Goal: Transaction & Acquisition: Purchase product/service

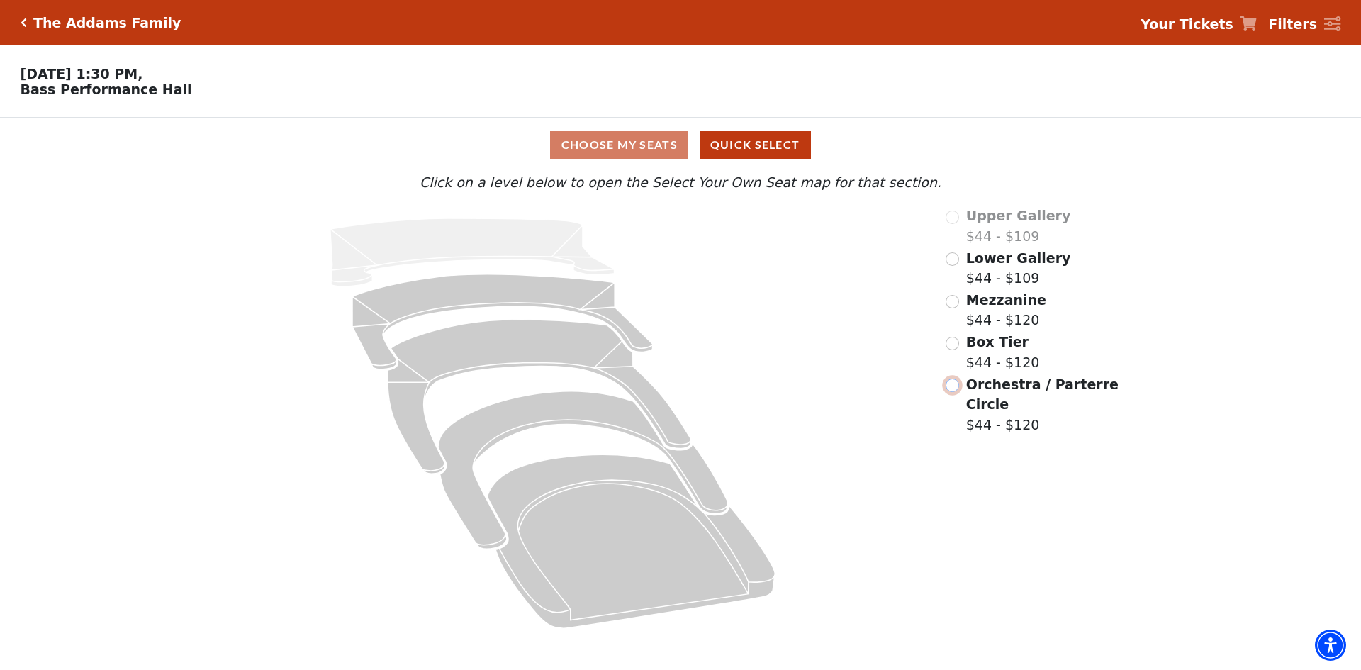
click at [950, 390] on input "Orchestra / Parterre Circle$44 - $120\a" at bounding box center [952, 385] width 13 height 13
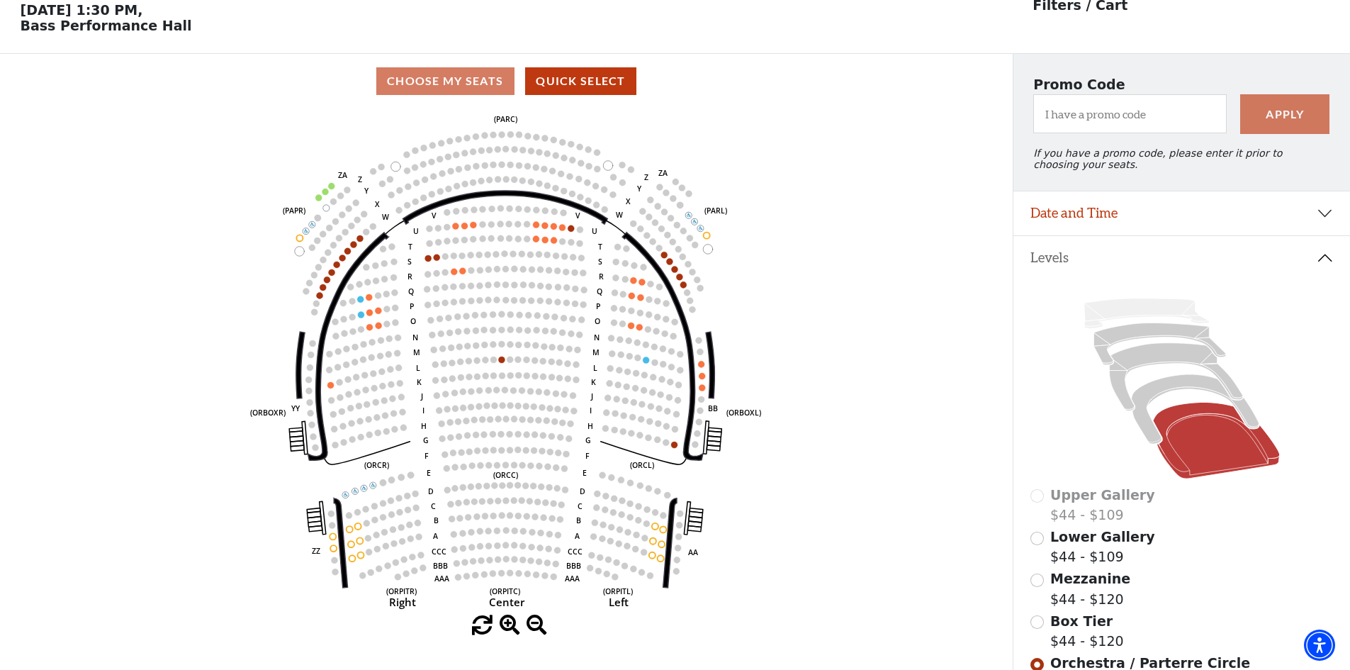
scroll to position [66, 0]
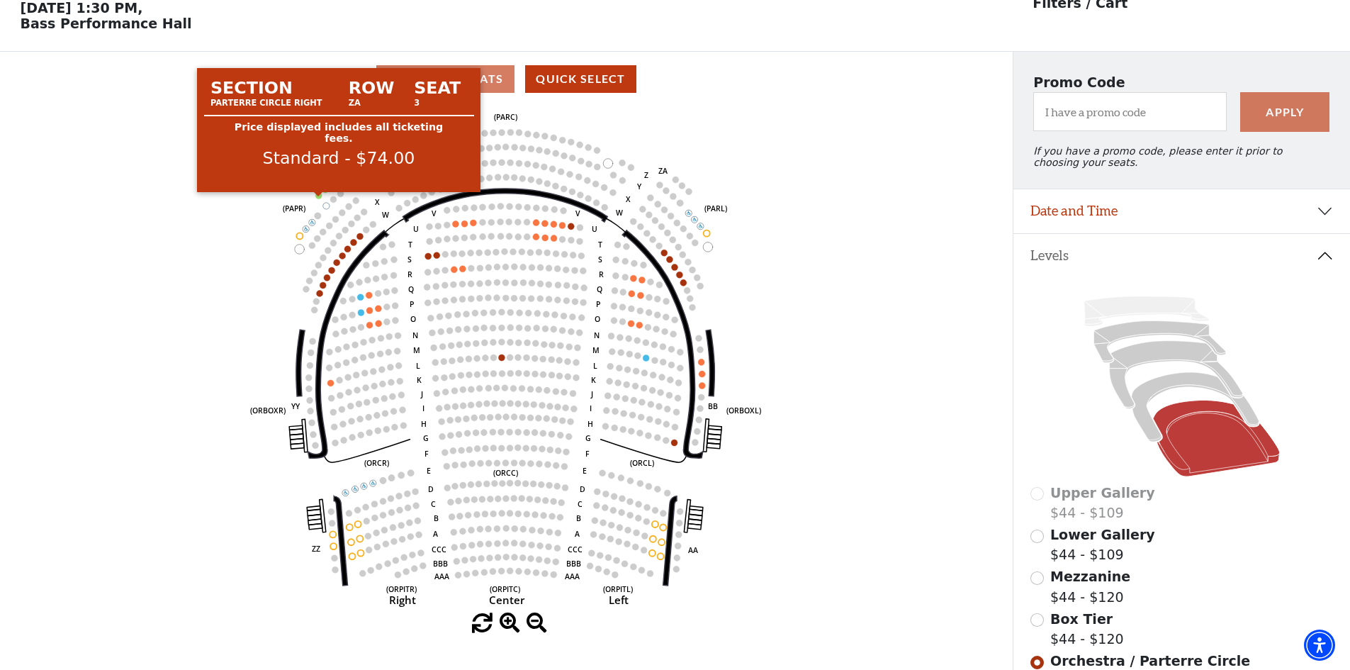
click at [320, 198] on circle at bounding box center [319, 195] width 6 height 6
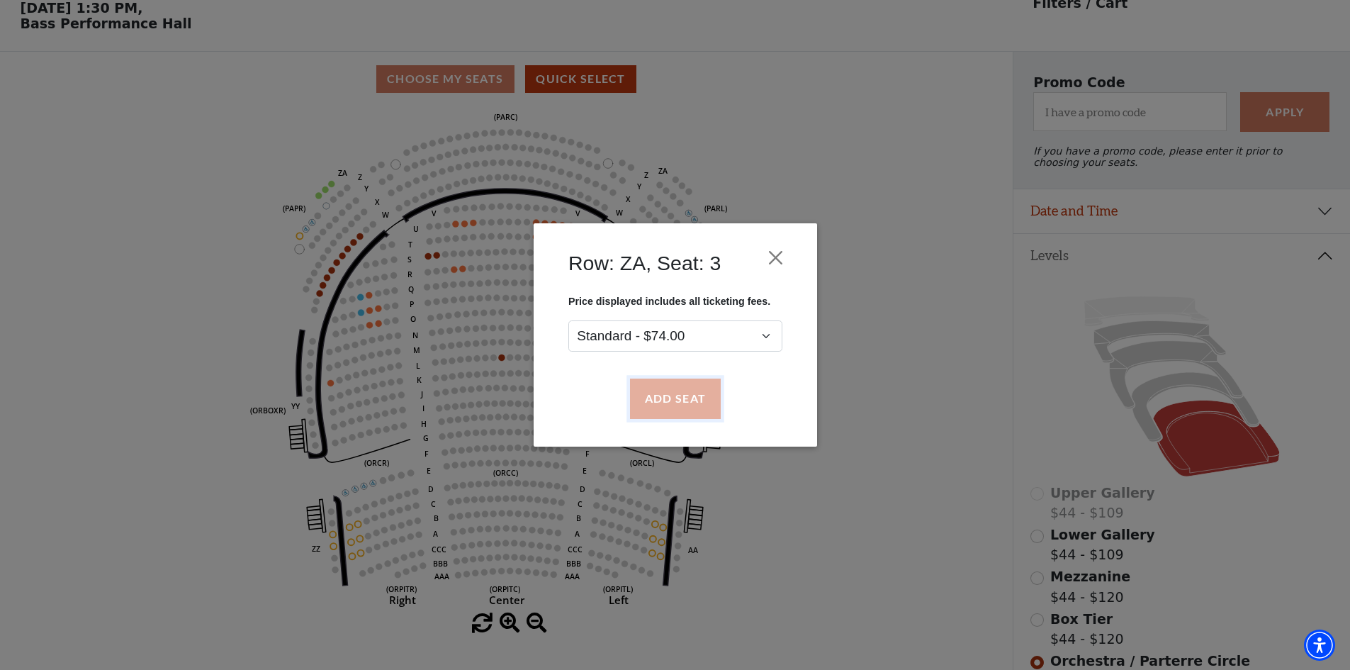
click at [690, 403] on button "Add Seat" at bounding box center [675, 399] width 91 height 40
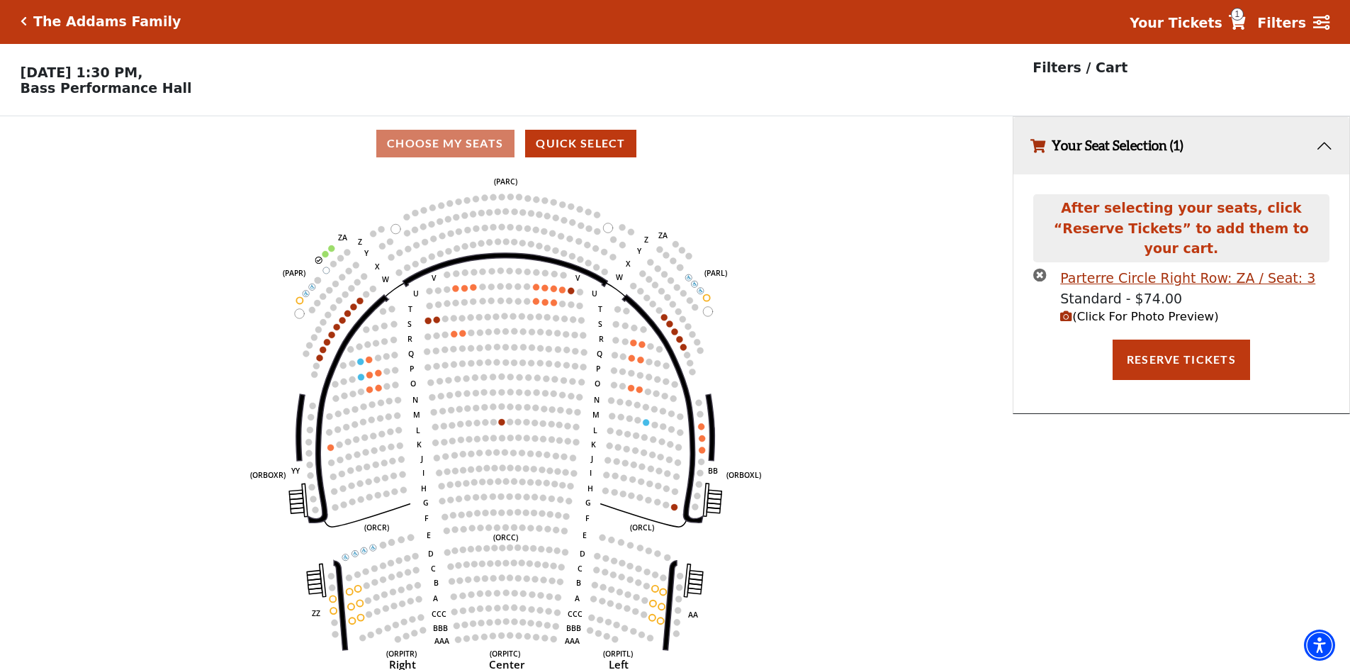
scroll to position [0, 0]
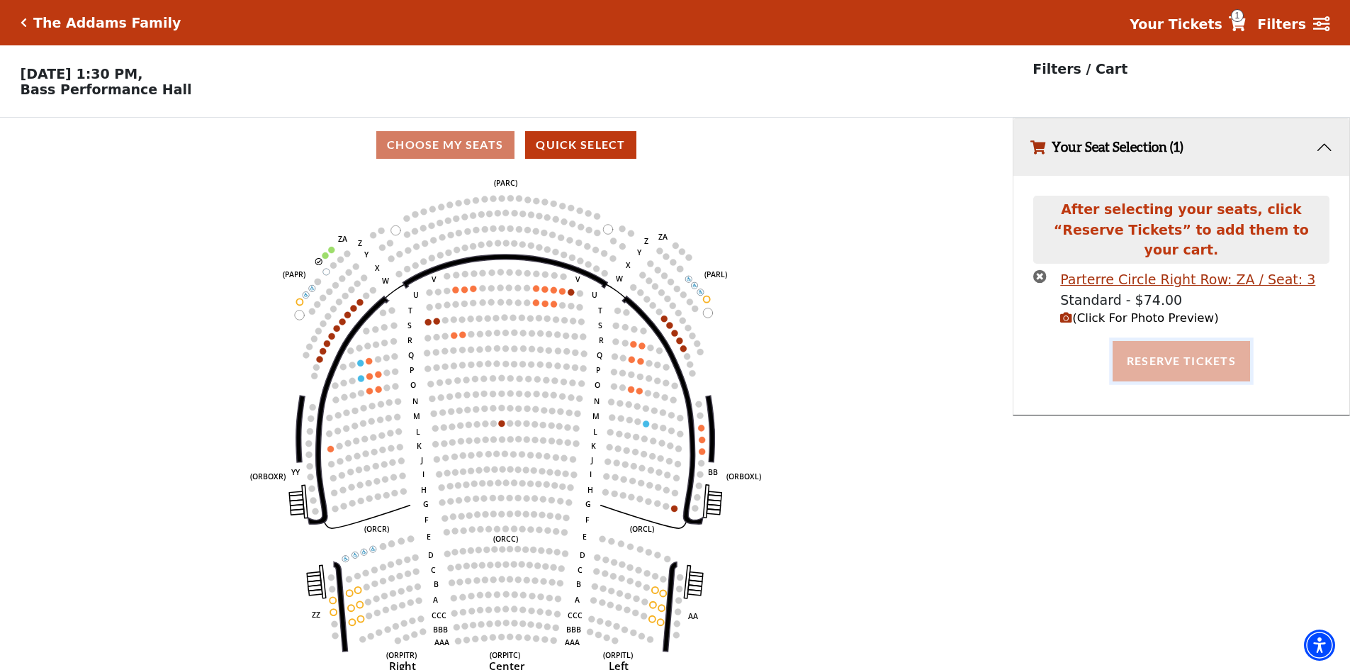
click at [1207, 357] on button "Reserve Tickets" at bounding box center [1182, 361] width 138 height 40
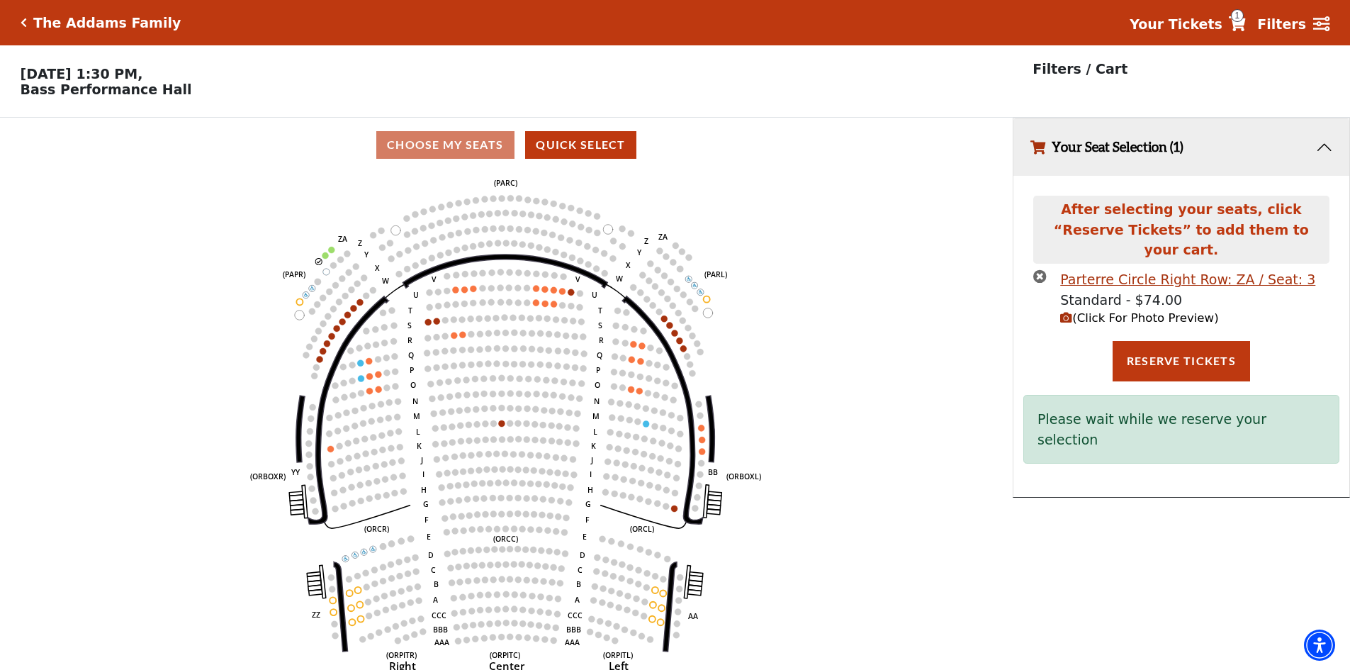
click at [24, 21] on icon "Click here to go back to filters" at bounding box center [24, 23] width 6 height 10
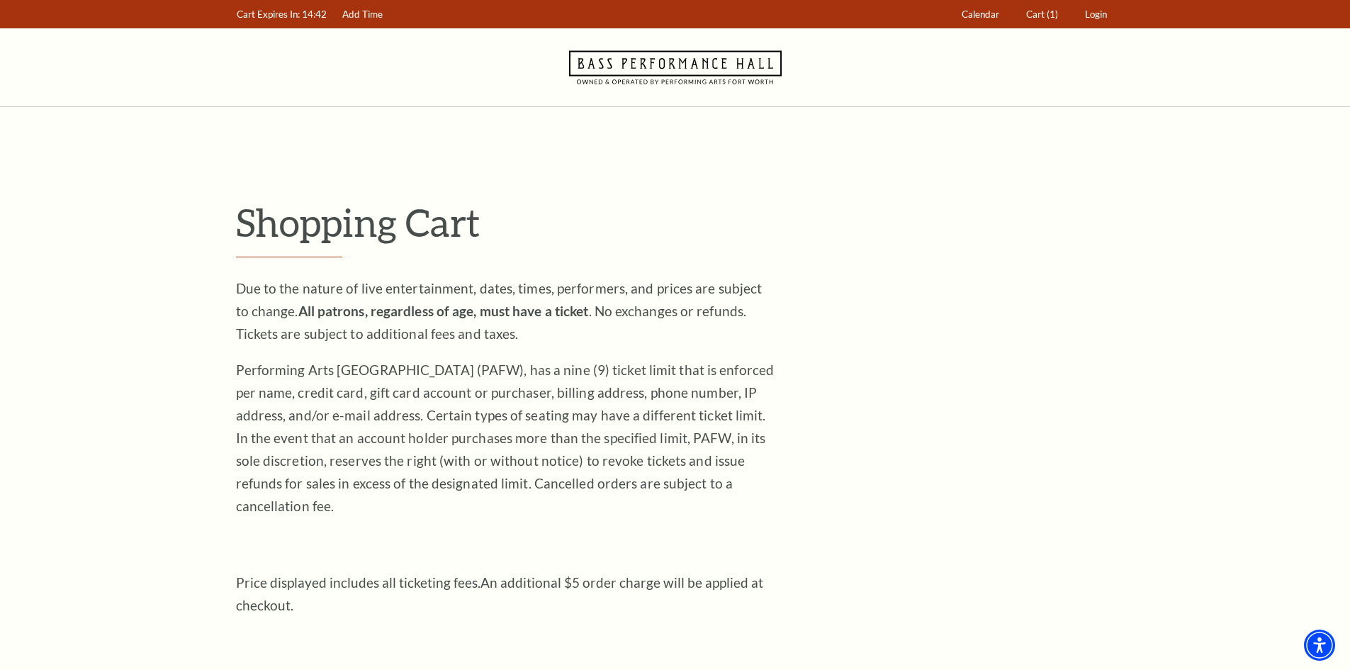
click at [622, 63] on icon "Navigate to Bass Performance Hall homepage" at bounding box center [675, 67] width 213 height 78
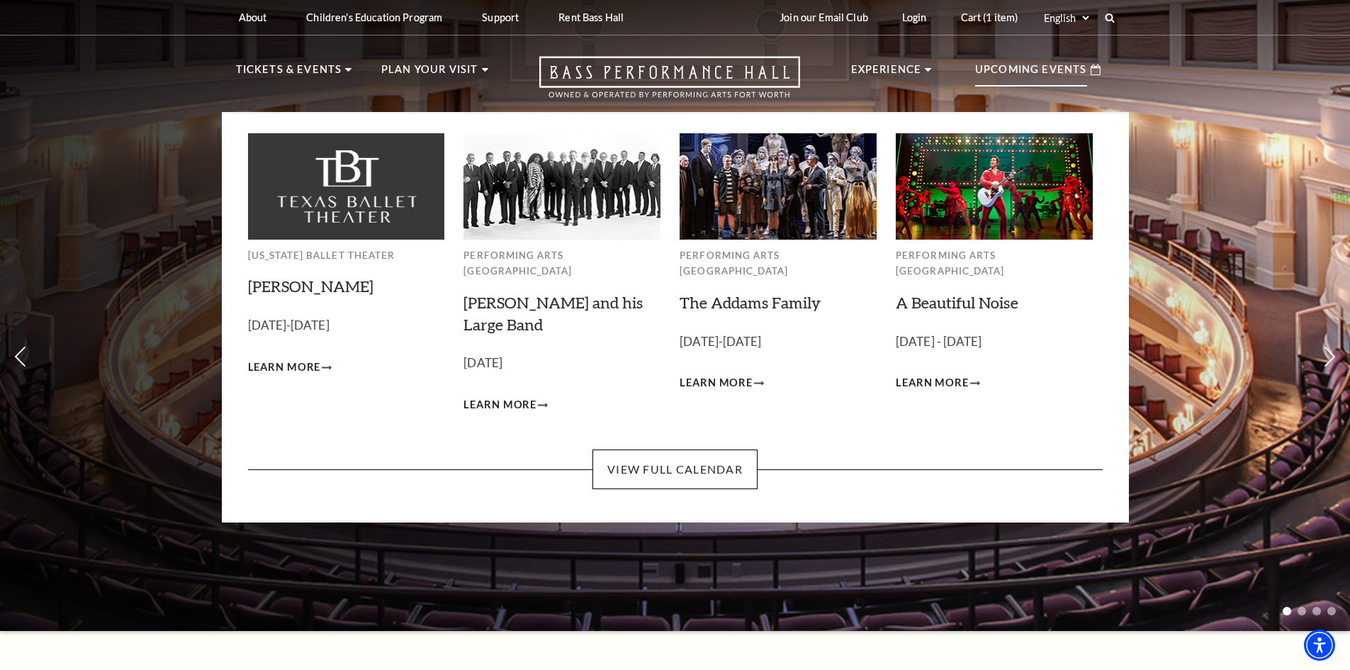
click at [751, 187] on img at bounding box center [778, 186] width 197 height 106
click at [726, 374] on span "Learn More" at bounding box center [716, 383] width 73 height 18
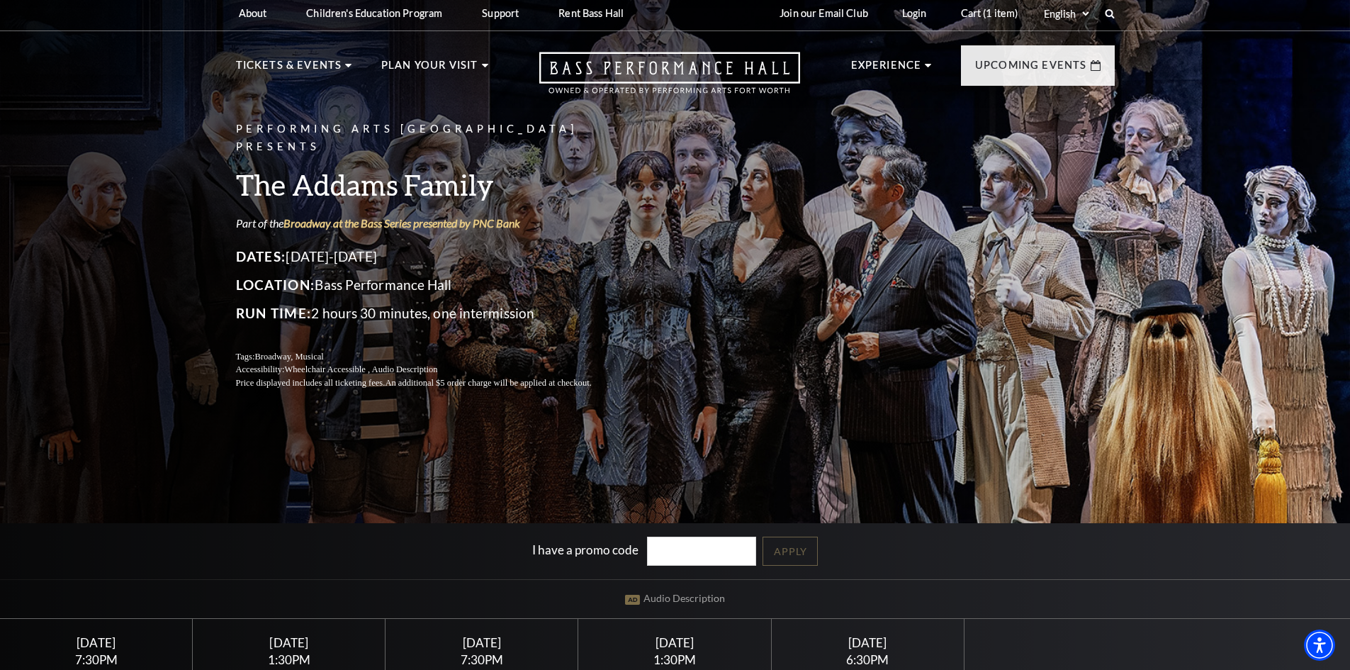
scroll to position [496, 0]
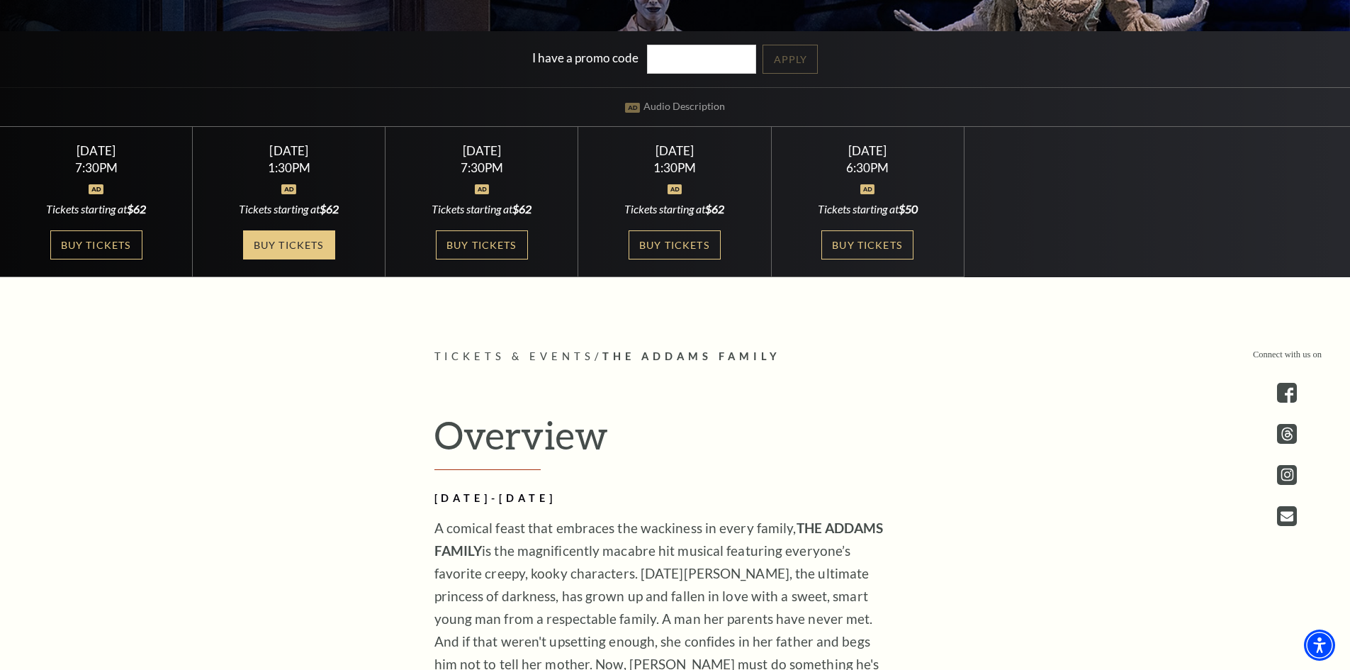
click at [279, 242] on link "Buy Tickets" at bounding box center [289, 244] width 92 height 29
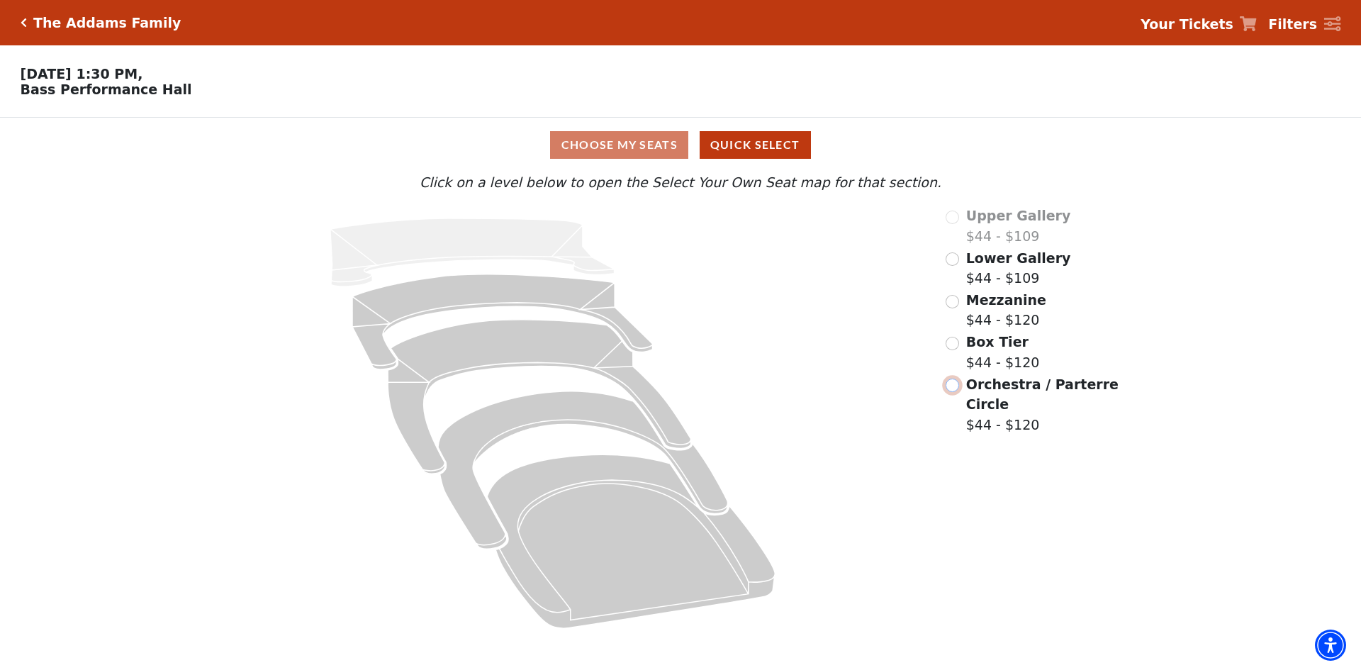
click at [955, 392] on input "Orchestra / Parterre Circle$44 - $120\a" at bounding box center [952, 385] width 13 height 13
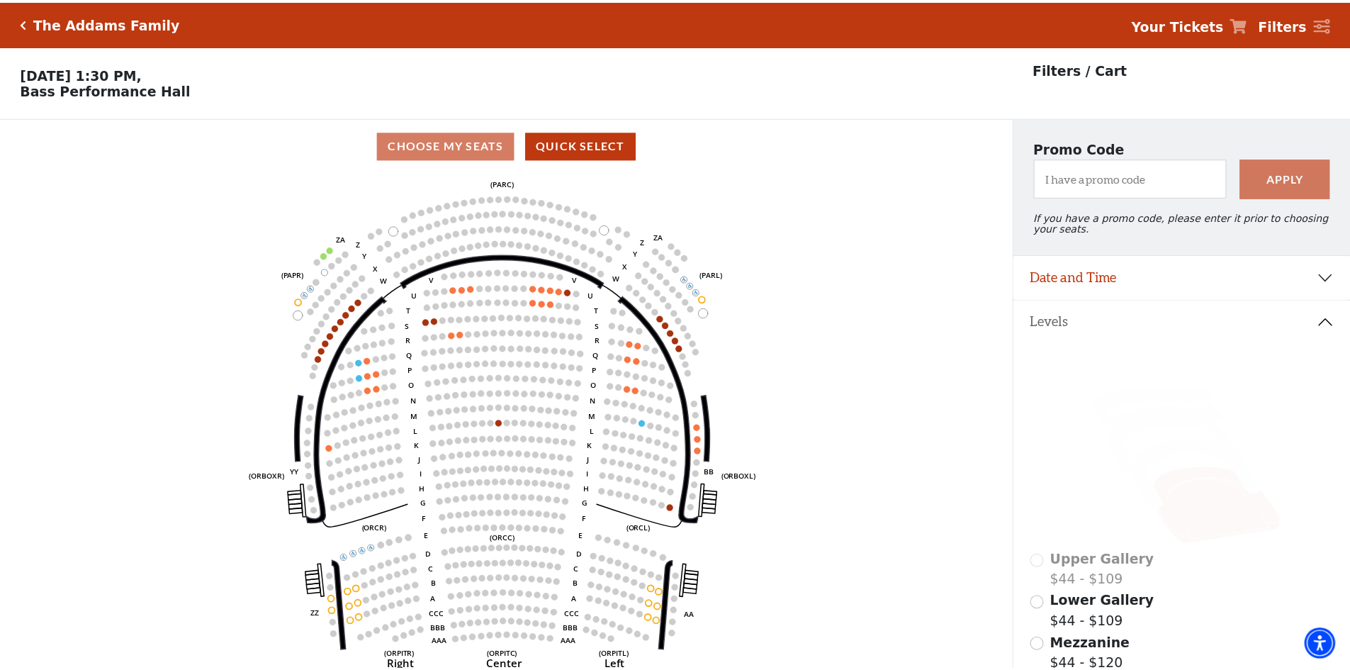
scroll to position [66, 0]
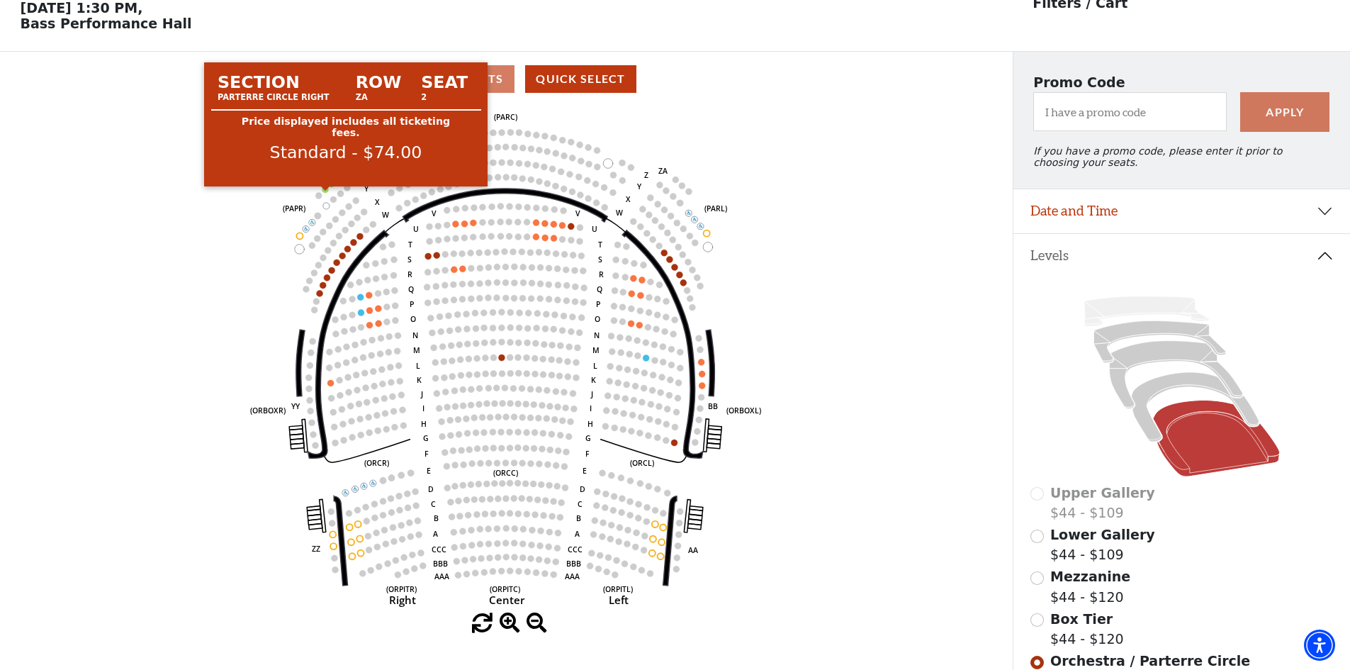
click at [327, 193] on circle at bounding box center [326, 189] width 6 height 6
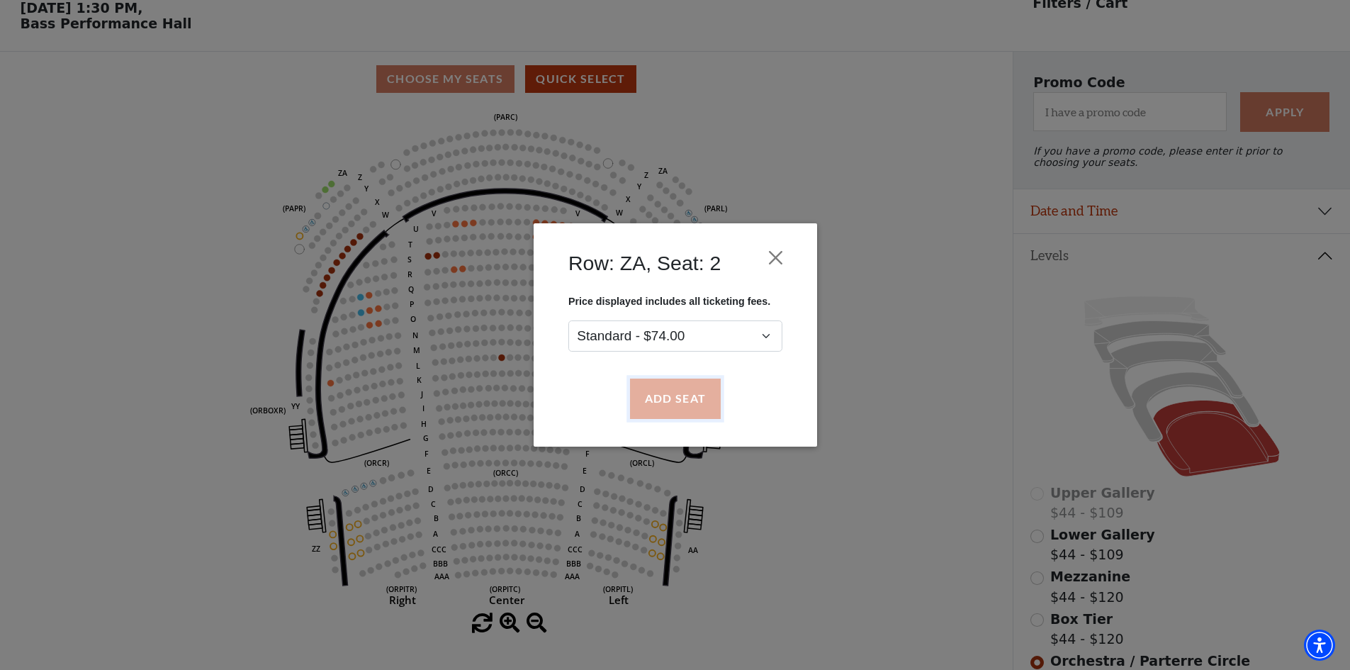
click at [654, 395] on button "Add Seat" at bounding box center [675, 399] width 91 height 40
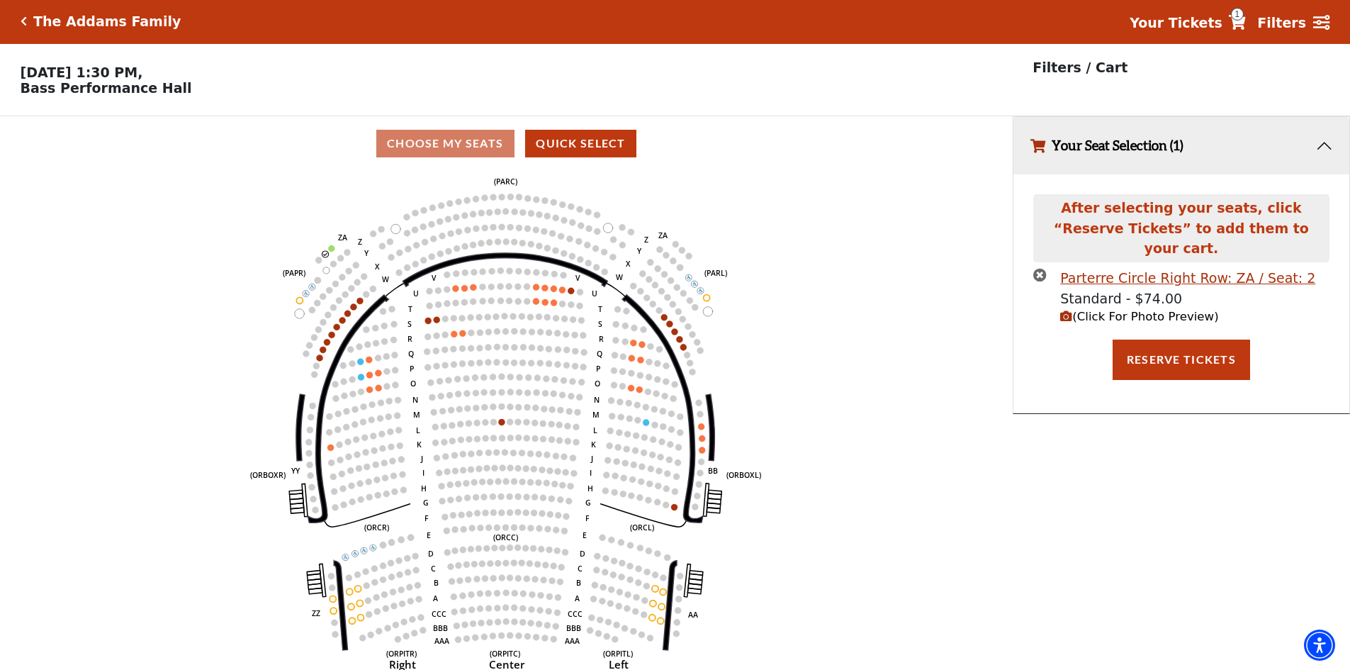
scroll to position [0, 0]
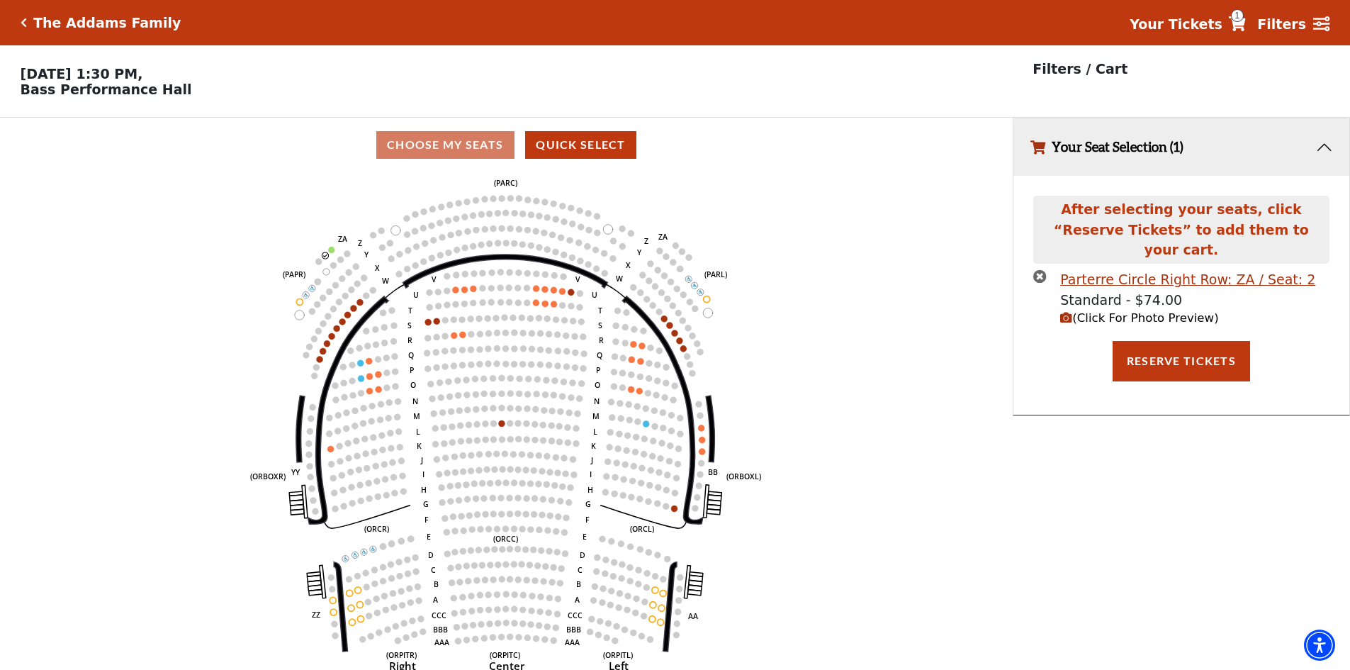
click at [331, 253] on circle at bounding box center [332, 250] width 6 height 6
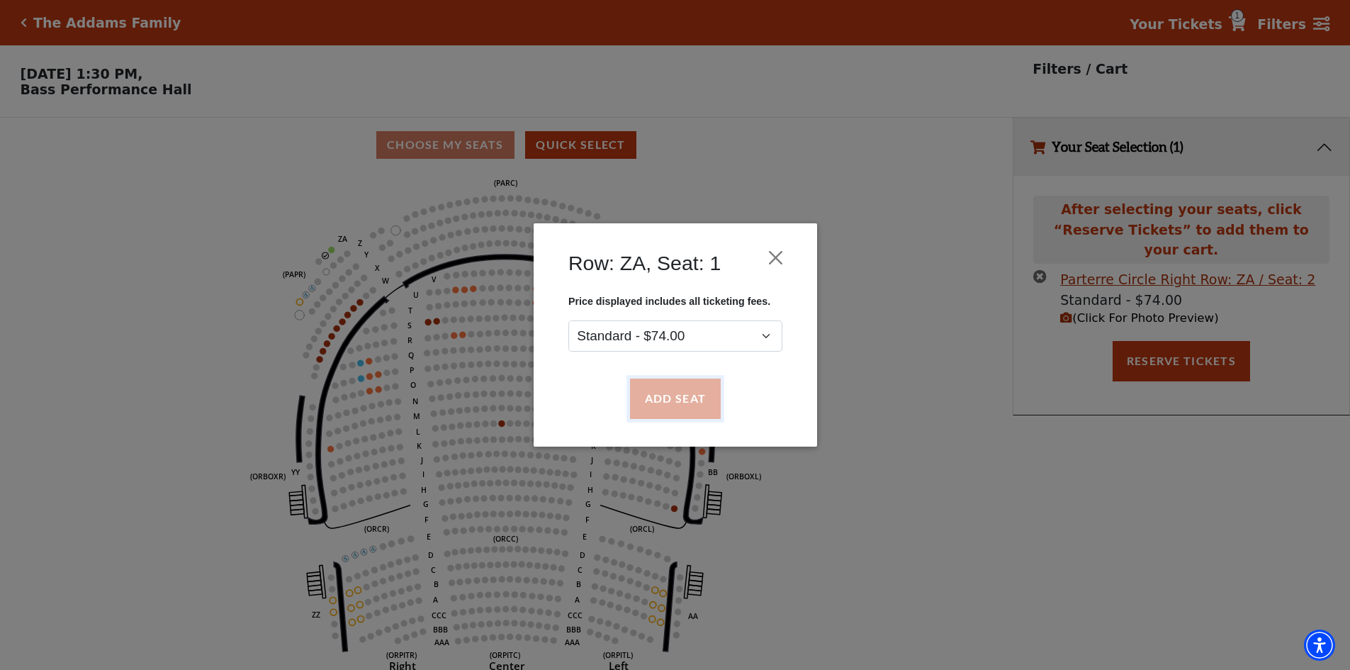
click at [673, 401] on button "Add Seat" at bounding box center [675, 399] width 91 height 40
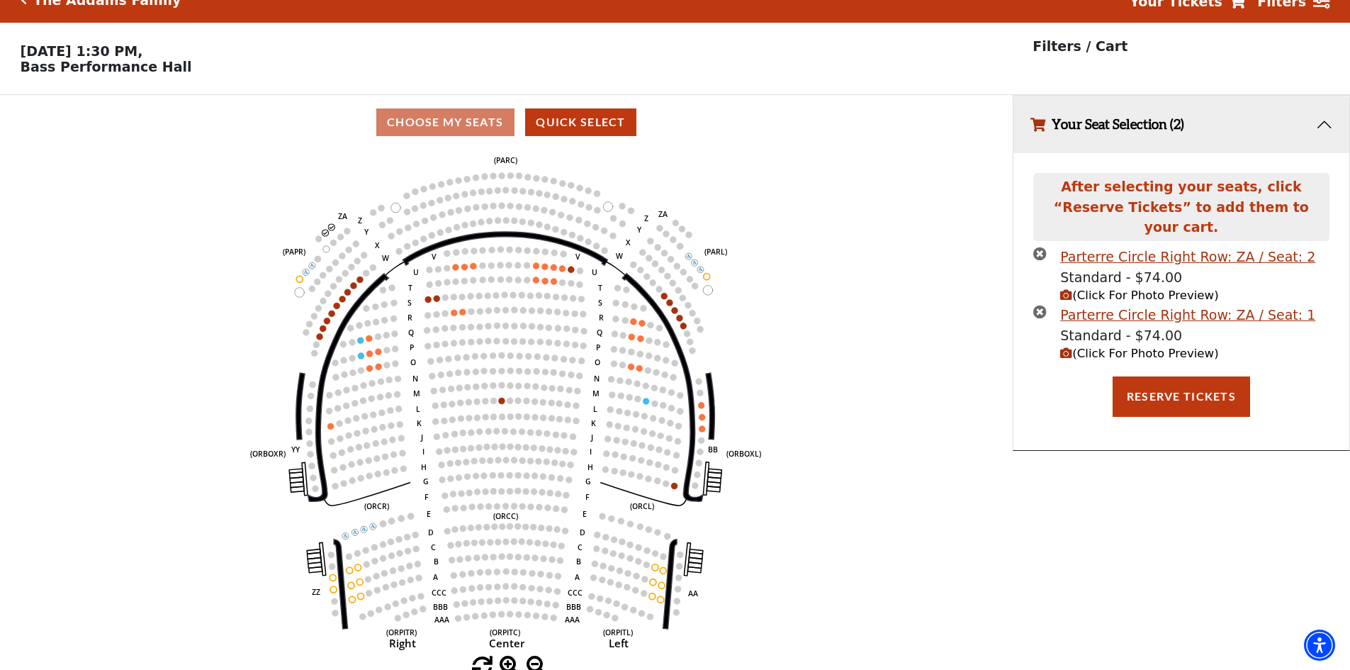
scroll to position [35, 0]
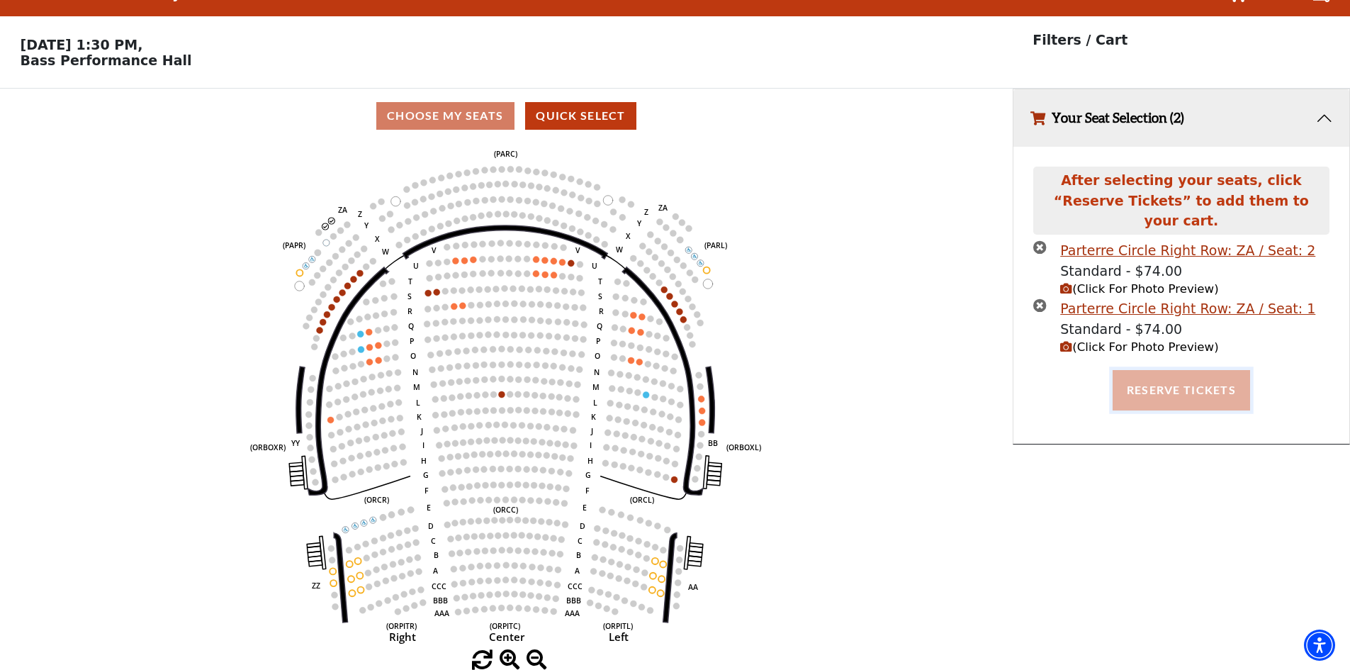
click at [1149, 372] on button "Reserve Tickets" at bounding box center [1182, 390] width 138 height 40
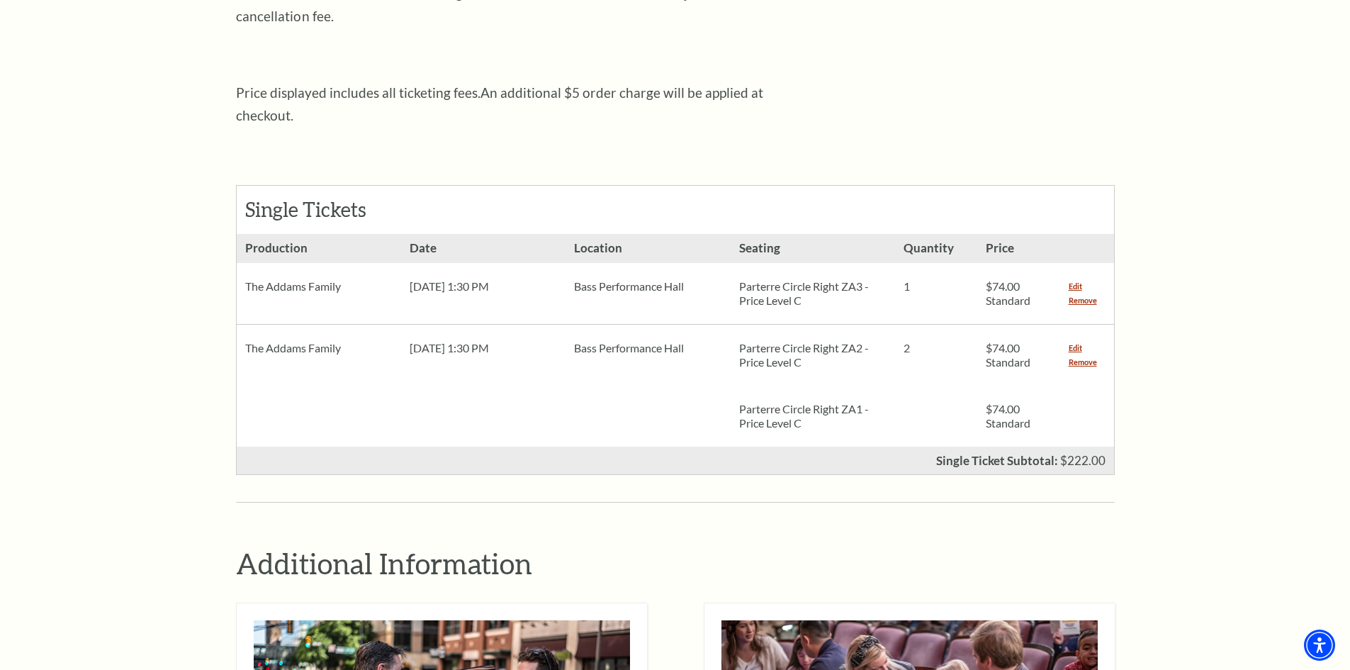
scroll to position [512, 0]
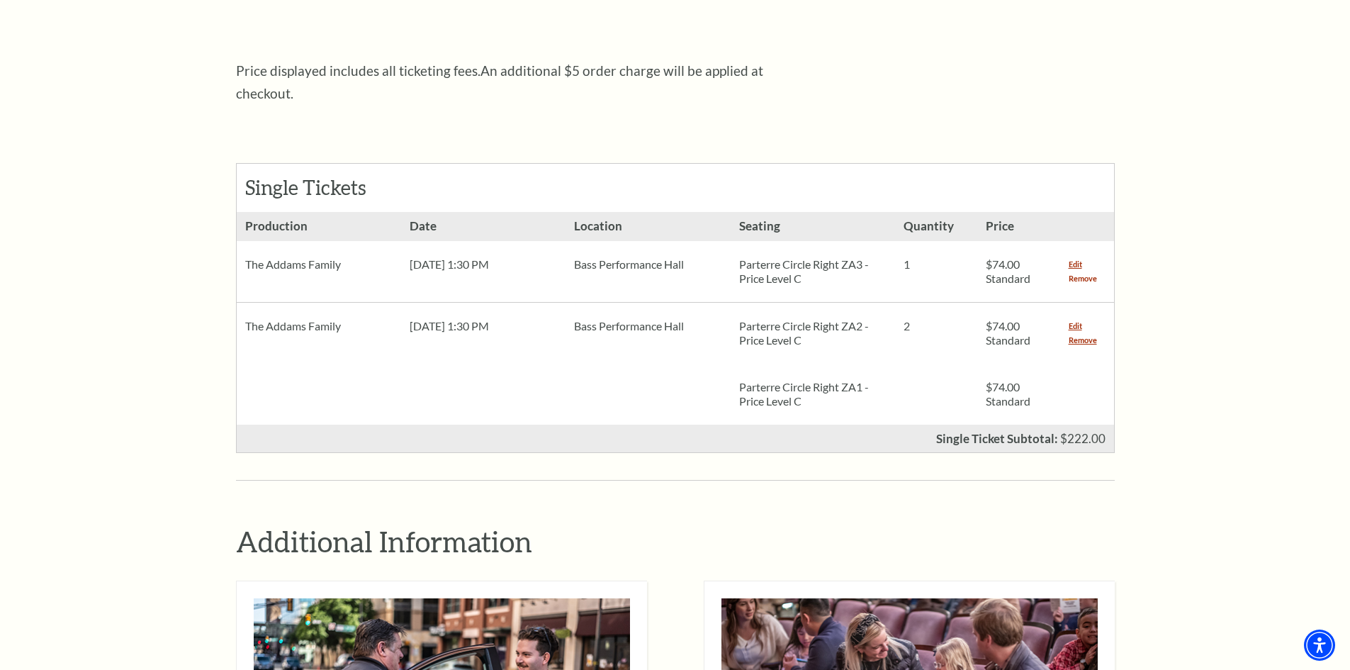
click at [1090, 272] on link "Remove" at bounding box center [1083, 279] width 28 height 14
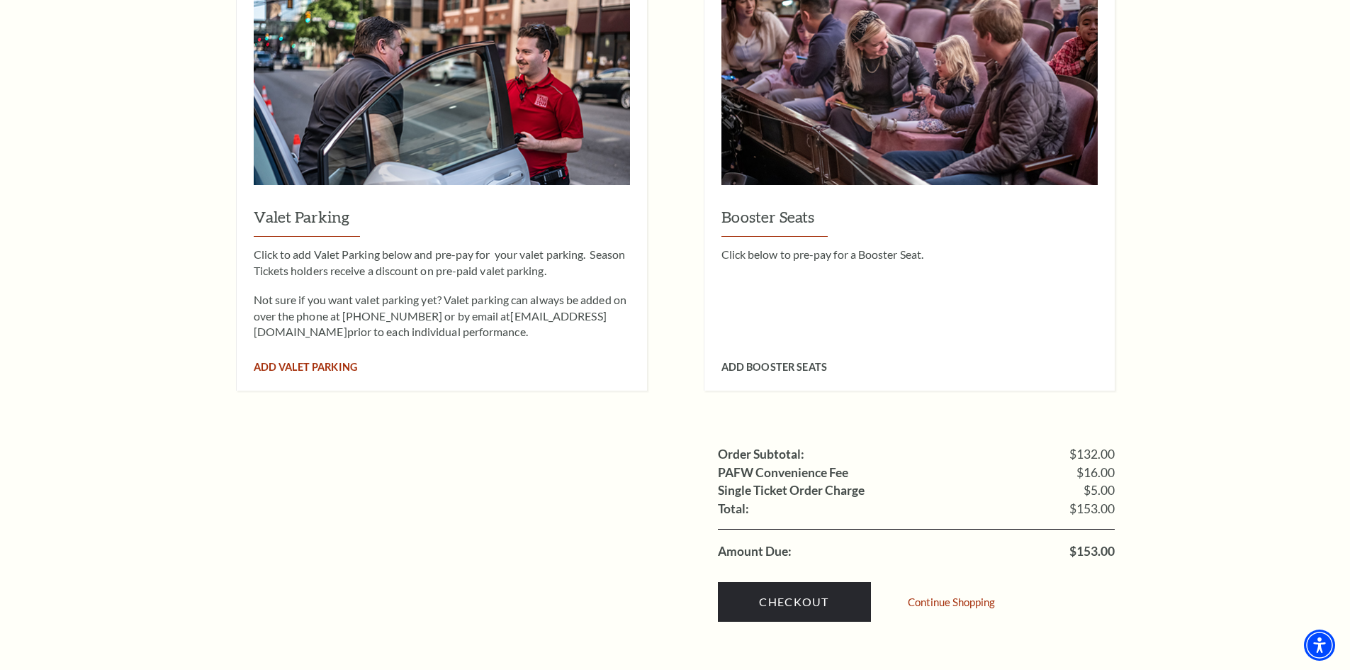
scroll to position [1063, 0]
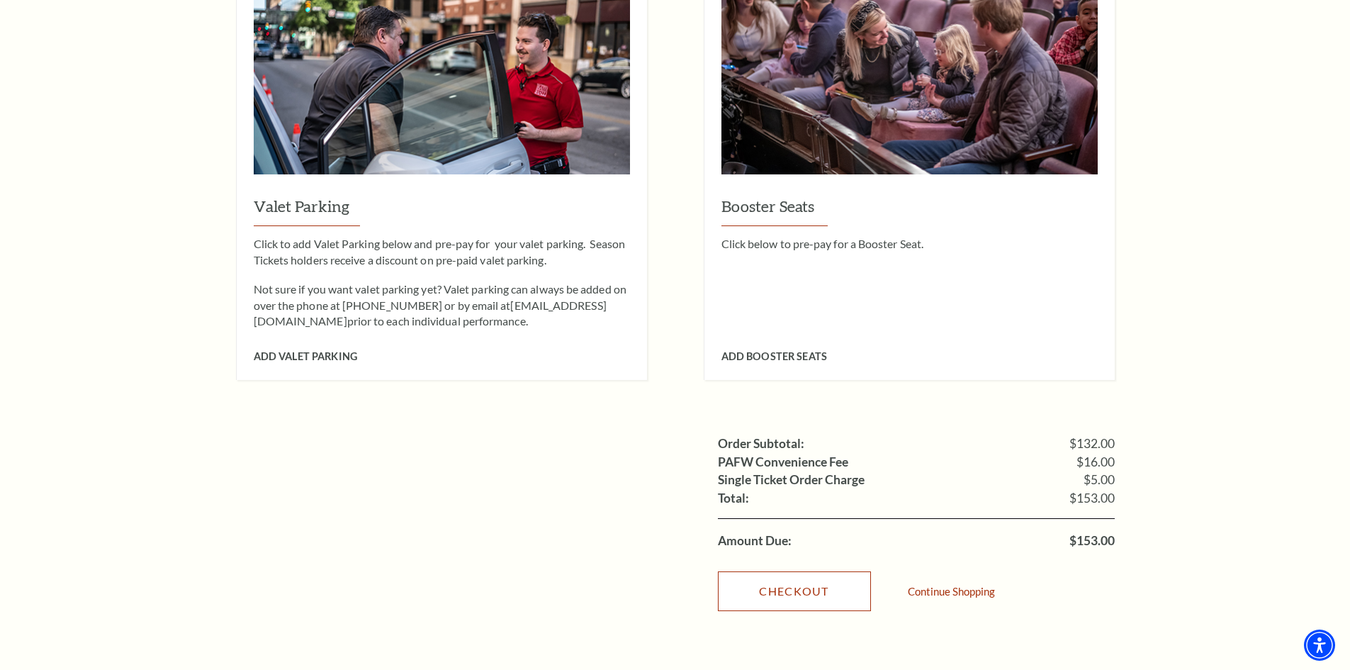
click at [780, 573] on link "Checkout" at bounding box center [794, 591] width 153 height 40
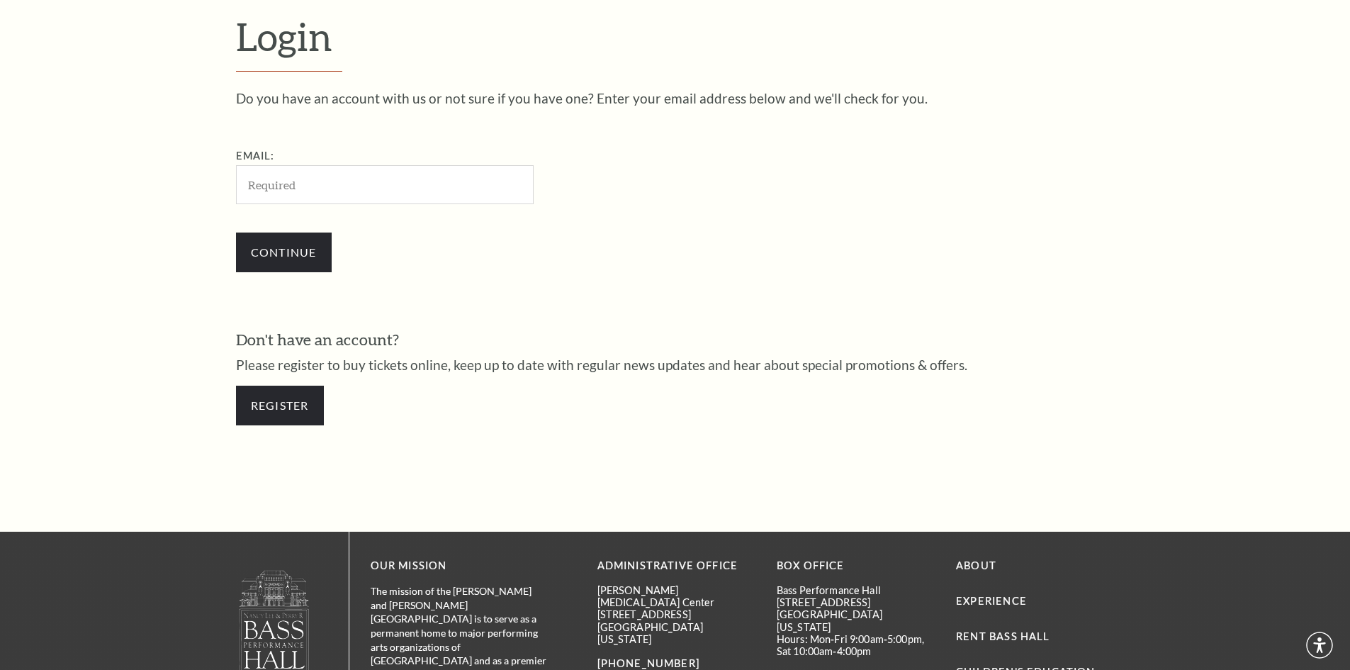
scroll to position [474, 0]
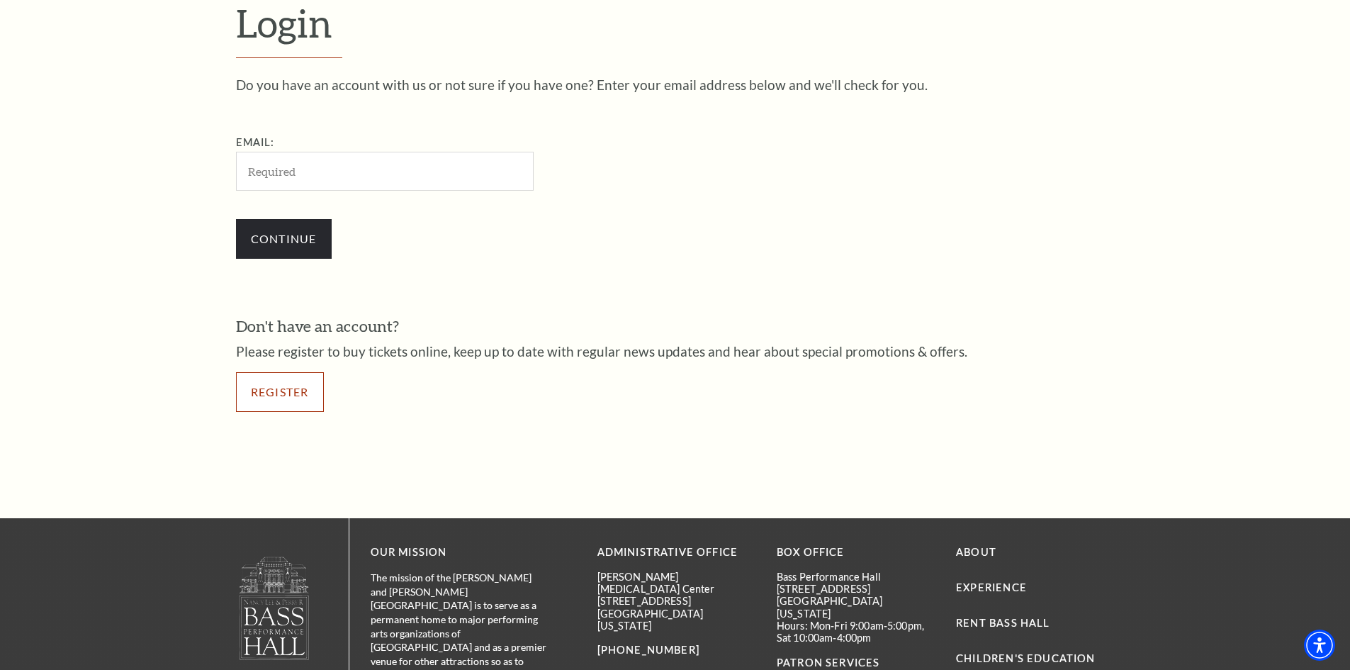
click at [292, 390] on link "Register" at bounding box center [280, 392] width 88 height 40
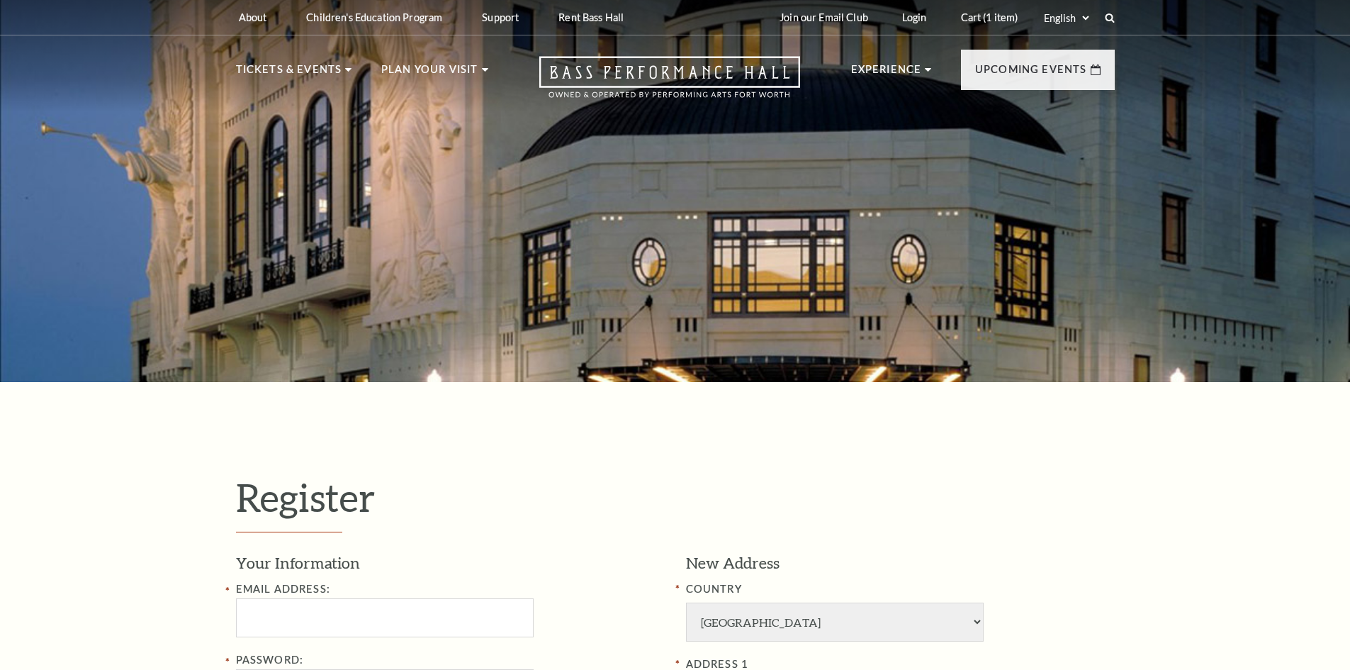
select select "1"
select select "[GEOGRAPHIC_DATA]"
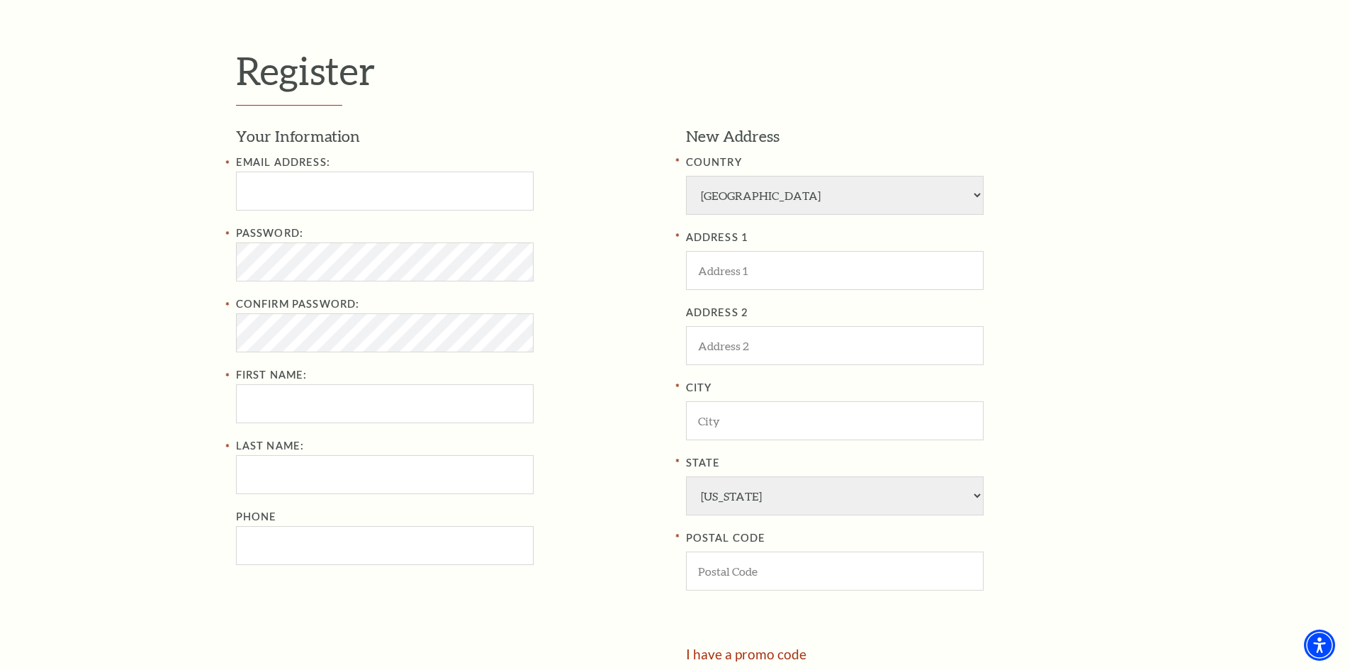
scroll to position [425, 0]
click at [301, 191] on input "Email Address:" at bounding box center [385, 192] width 298 height 39
type input "[EMAIL_ADDRESS][DOMAIN_NAME]"
click at [286, 398] on input "First Name:" at bounding box center [385, 405] width 298 height 39
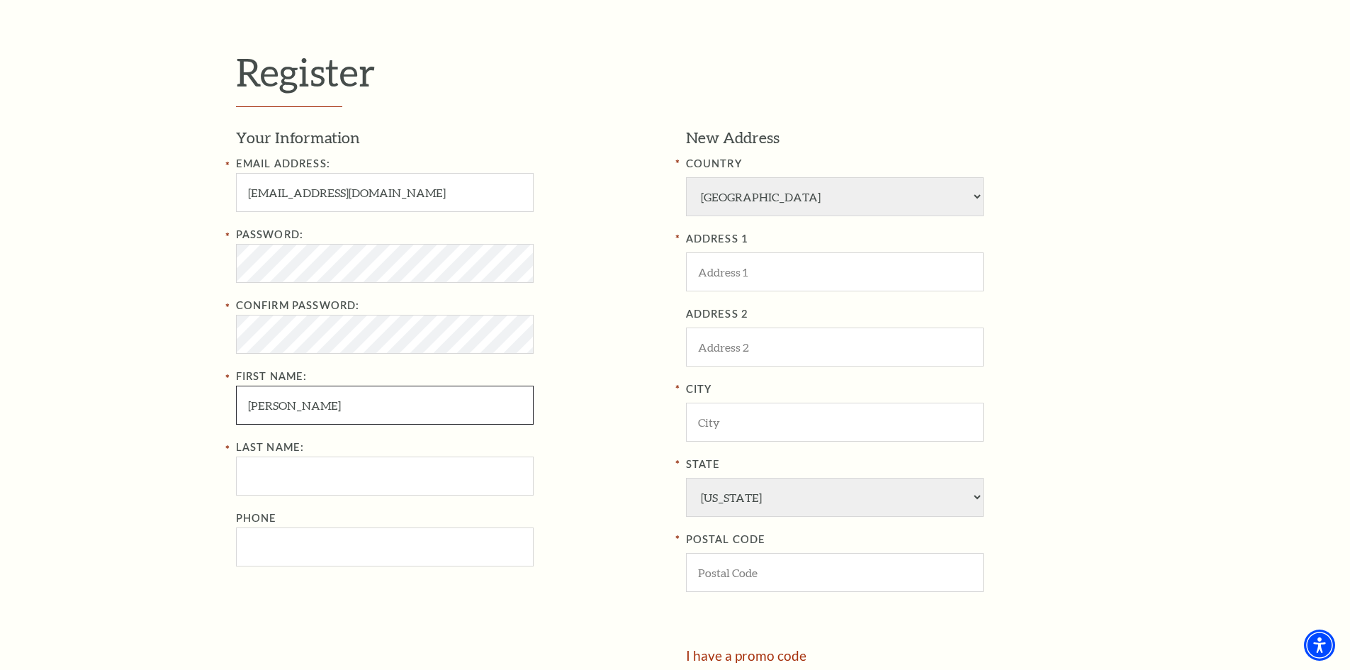
type input "[PERSON_NAME]"
click at [780, 279] on input "ADDRESS 1" at bounding box center [835, 271] width 298 height 39
type input "[STREET_ADDRESS]"
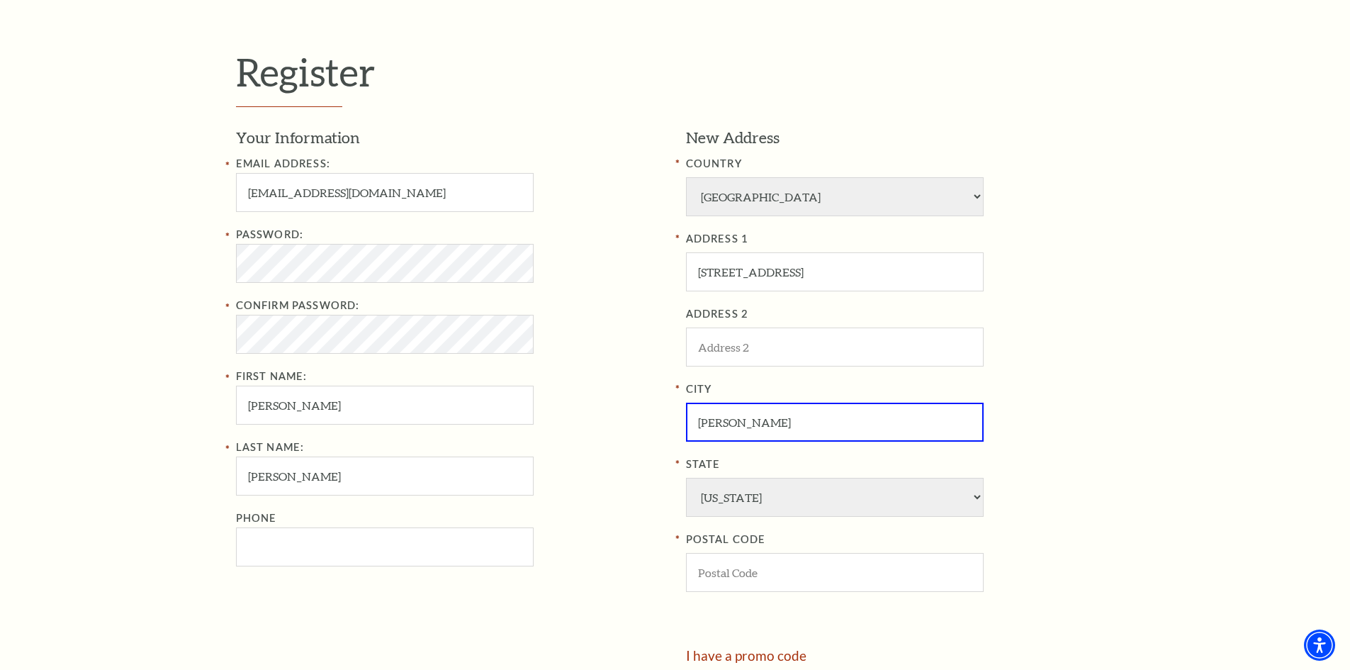
type input "[PERSON_NAME]"
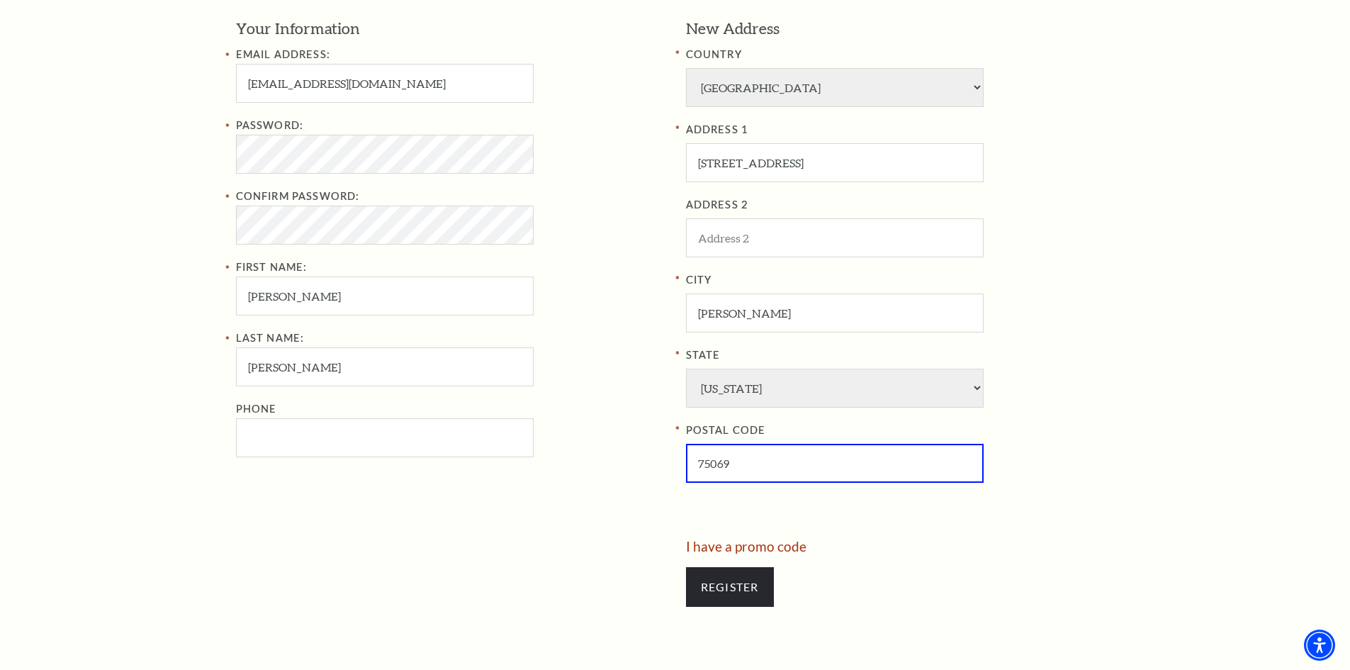
scroll to position [632, 0]
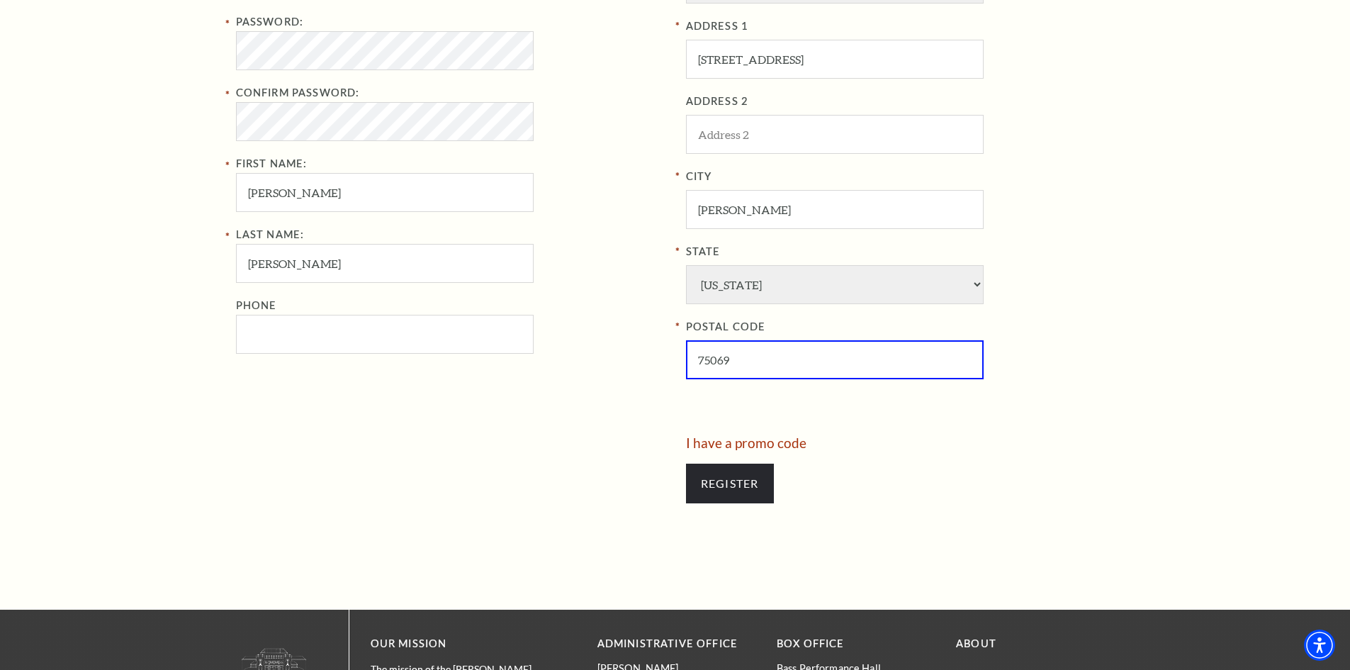
type input "75069"
click at [749, 442] on link "I have a promo code" at bounding box center [746, 443] width 121 height 16
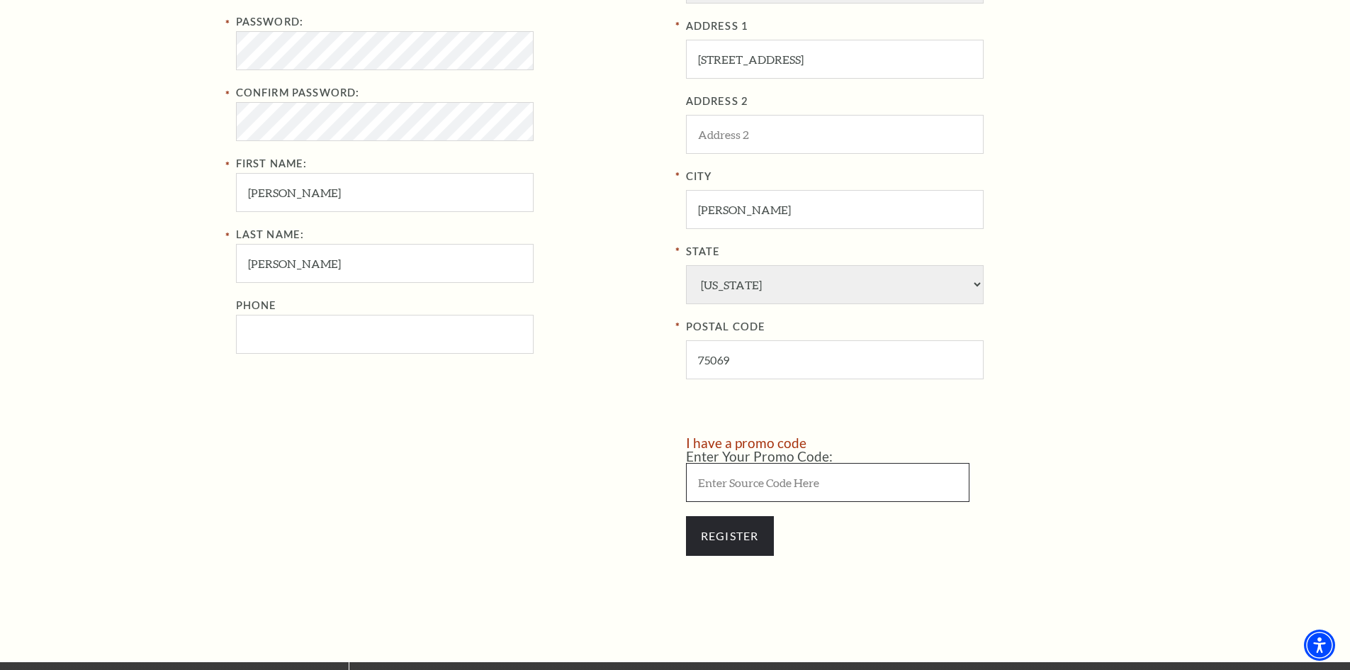
click at [785, 485] on input "Enter Your Promo Code:" at bounding box center [828, 482] width 284 height 39
type input "SAVE30"
click at [621, 474] on div at bounding box center [456, 503] width 440 height 134
click at [771, 482] on input "SAVE30" at bounding box center [828, 482] width 284 height 39
click at [686, 516] on input "Register" at bounding box center [730, 536] width 88 height 40
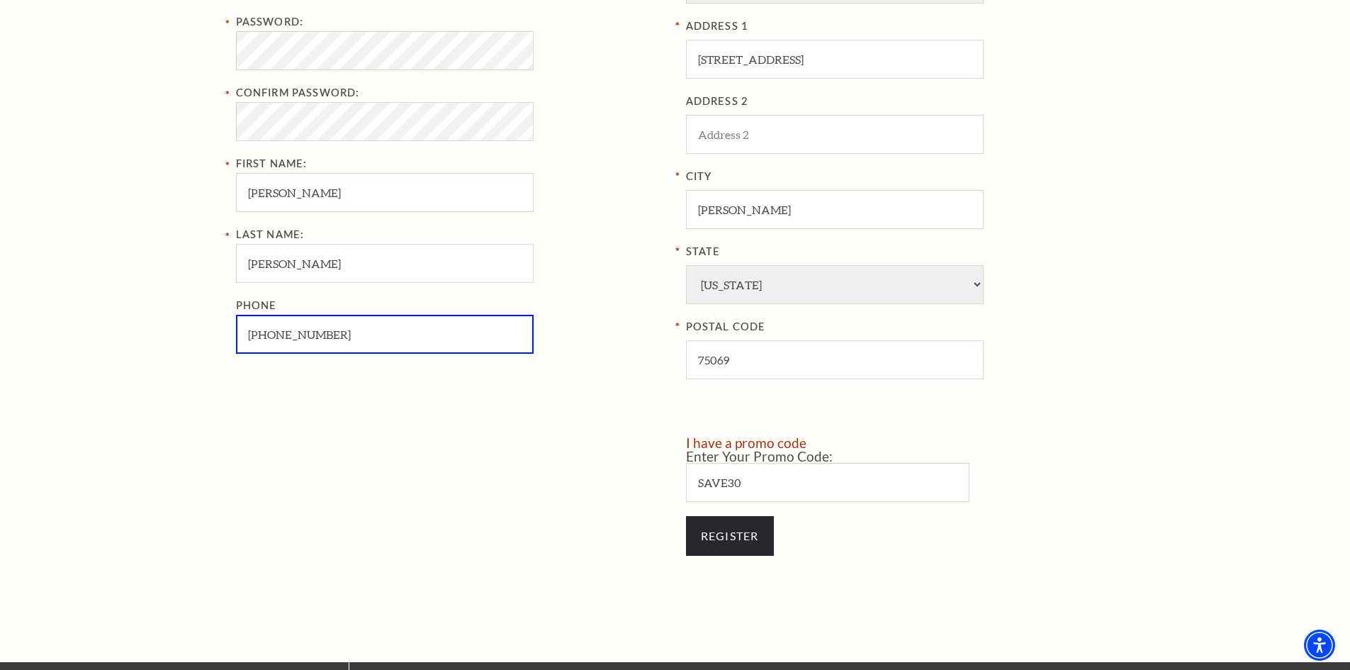
type input "[PHONE_NUMBER]"
click at [664, 425] on div "Your Information Email Address: loveneverfails1216@gmail.com Password: Confirm …" at bounding box center [456, 175] width 440 height 522
click at [754, 488] on input "SAVE30" at bounding box center [828, 482] width 284 height 39
click at [686, 516] on input "Register" at bounding box center [730, 536] width 88 height 40
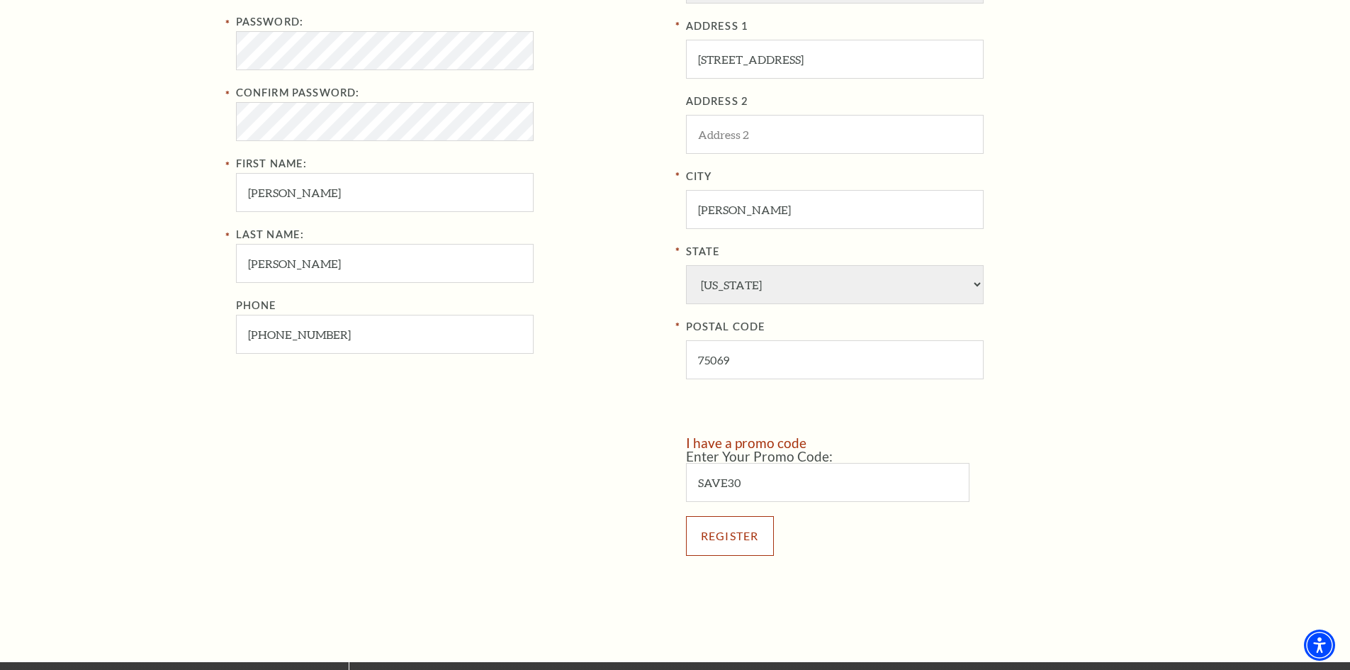
click at [737, 537] on input "Register" at bounding box center [730, 536] width 88 height 40
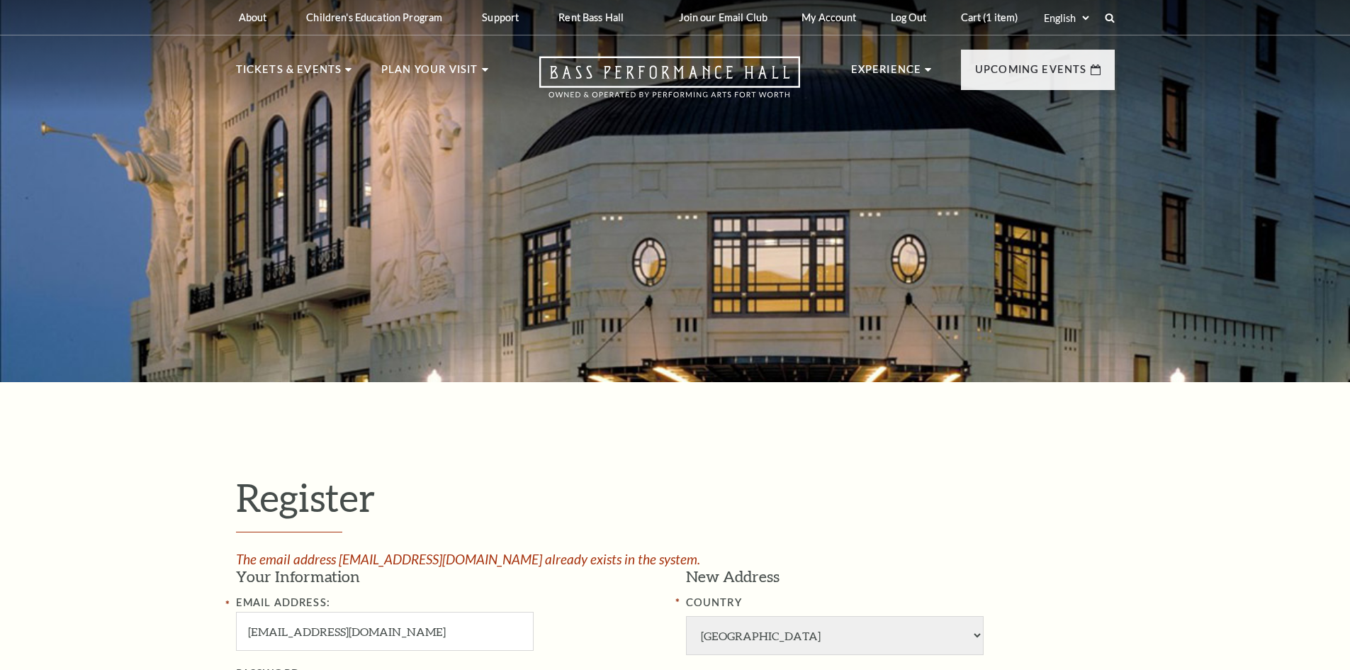
select select "1"
select select "[GEOGRAPHIC_DATA]"
click at [990, 17] on link "Cart (1 item)" at bounding box center [990, 17] width 80 height 35
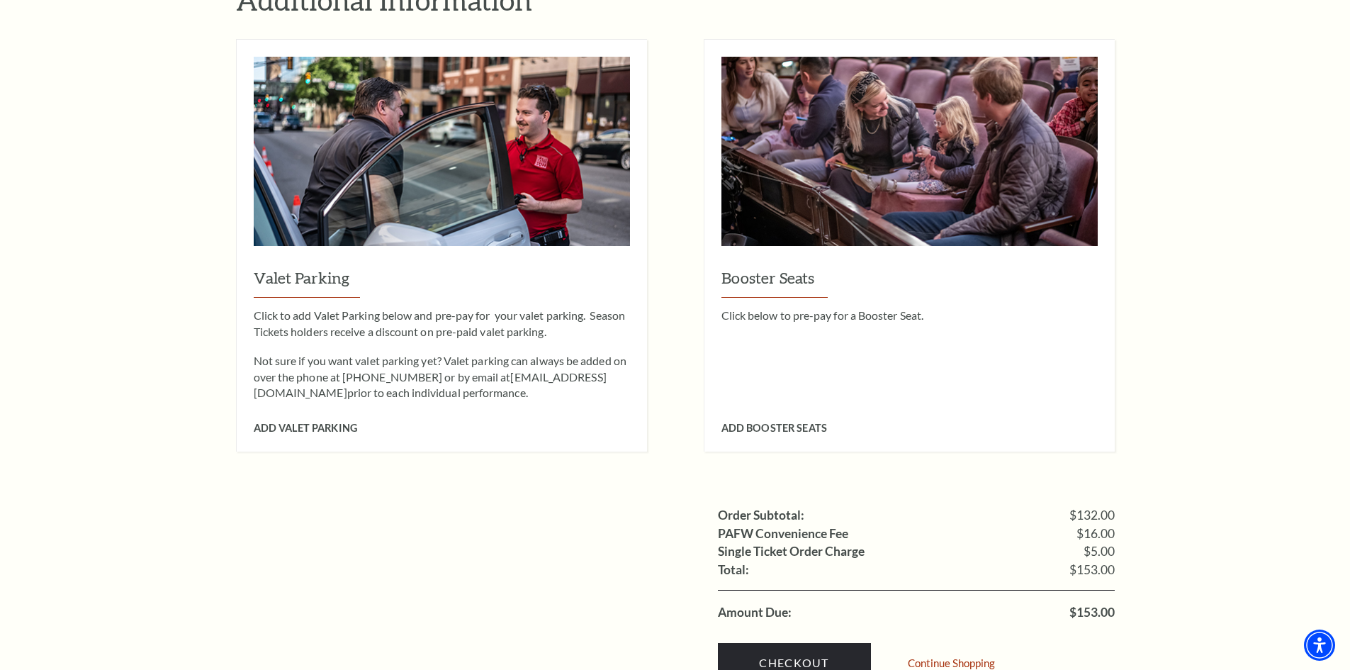
scroll to position [1205, 0]
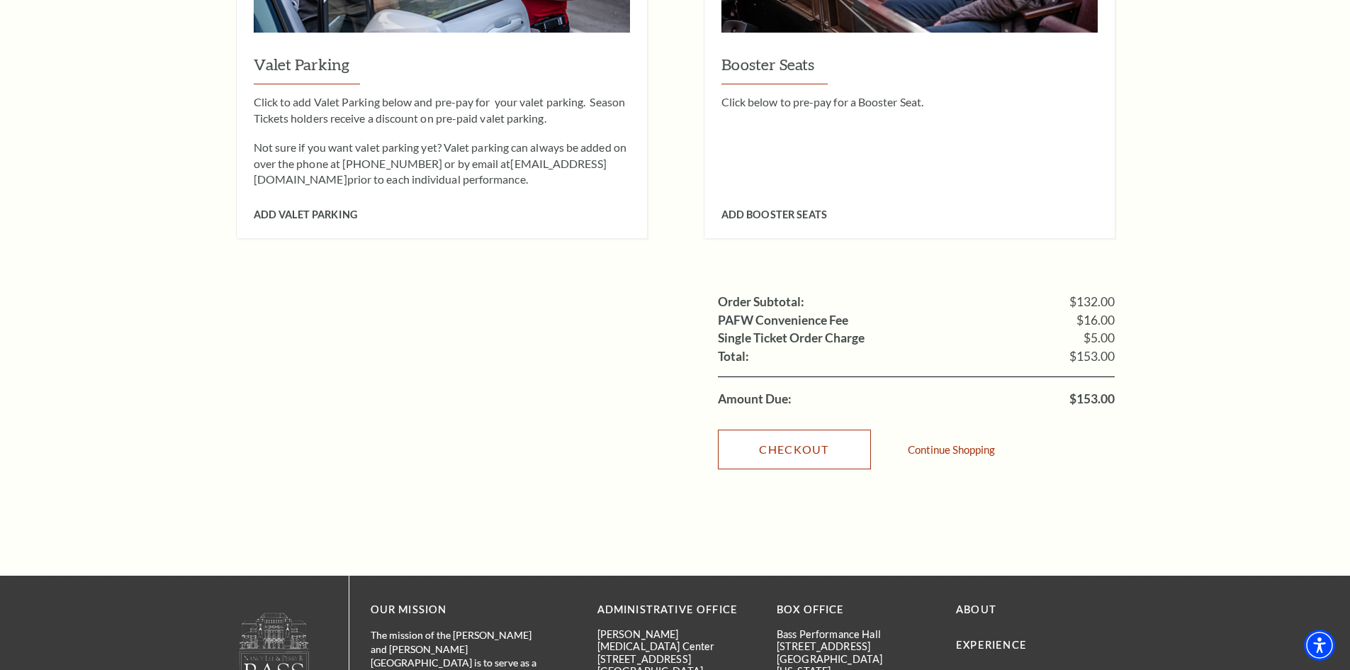
click at [813, 430] on link "Checkout" at bounding box center [794, 450] width 153 height 40
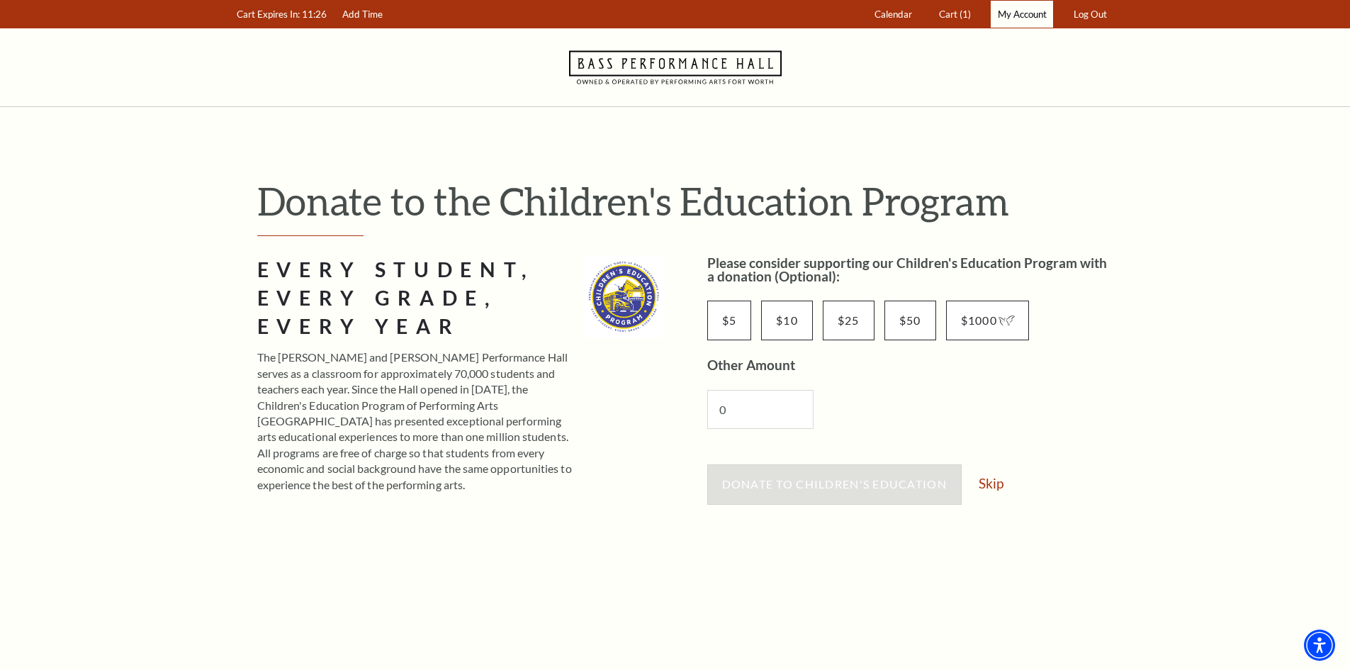
click at [1019, 7] on link "My Account" at bounding box center [1022, 15] width 62 height 28
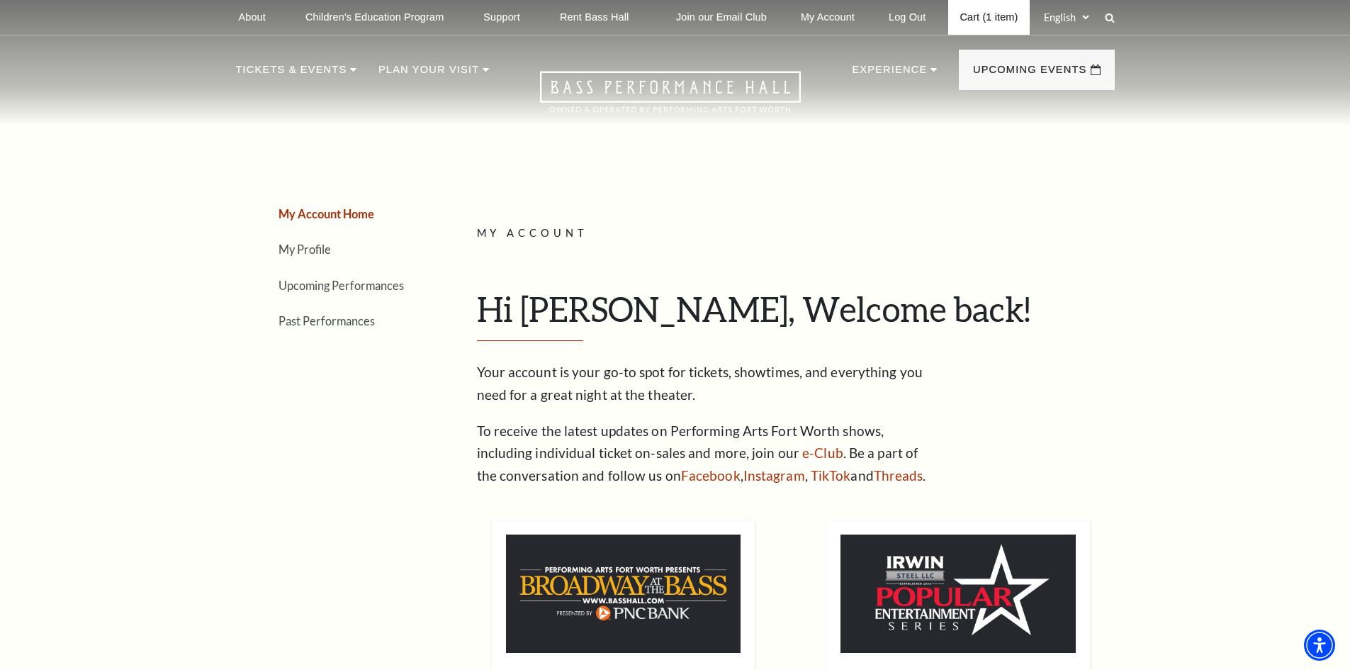
click at [1001, 18] on link "Cart (1 item)" at bounding box center [989, 17] width 81 height 35
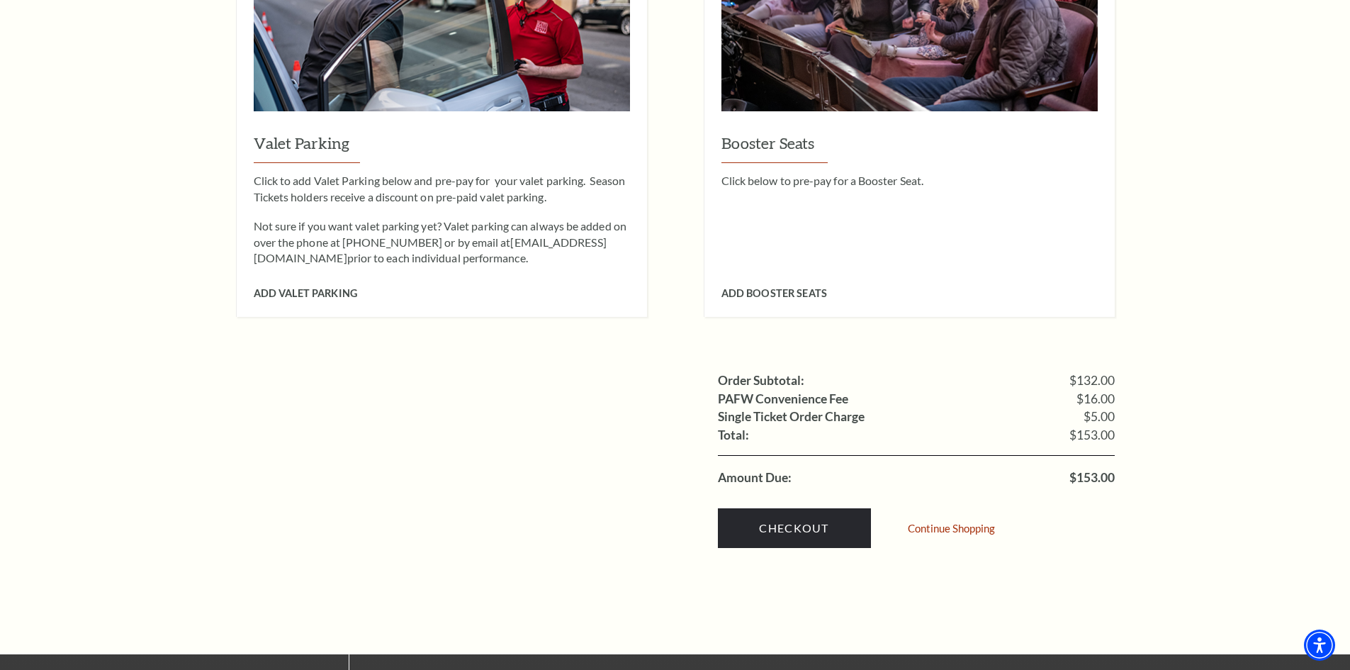
scroll to position [1276, 0]
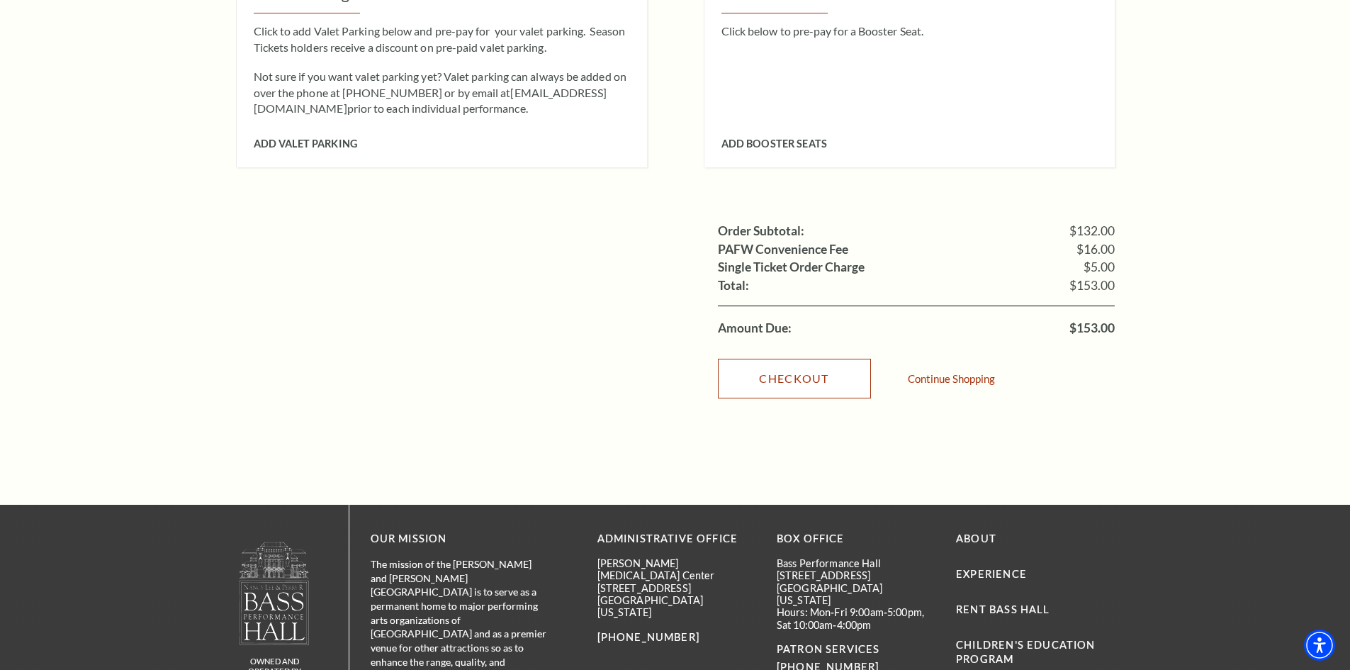
click at [797, 359] on link "Checkout" at bounding box center [794, 379] width 153 height 40
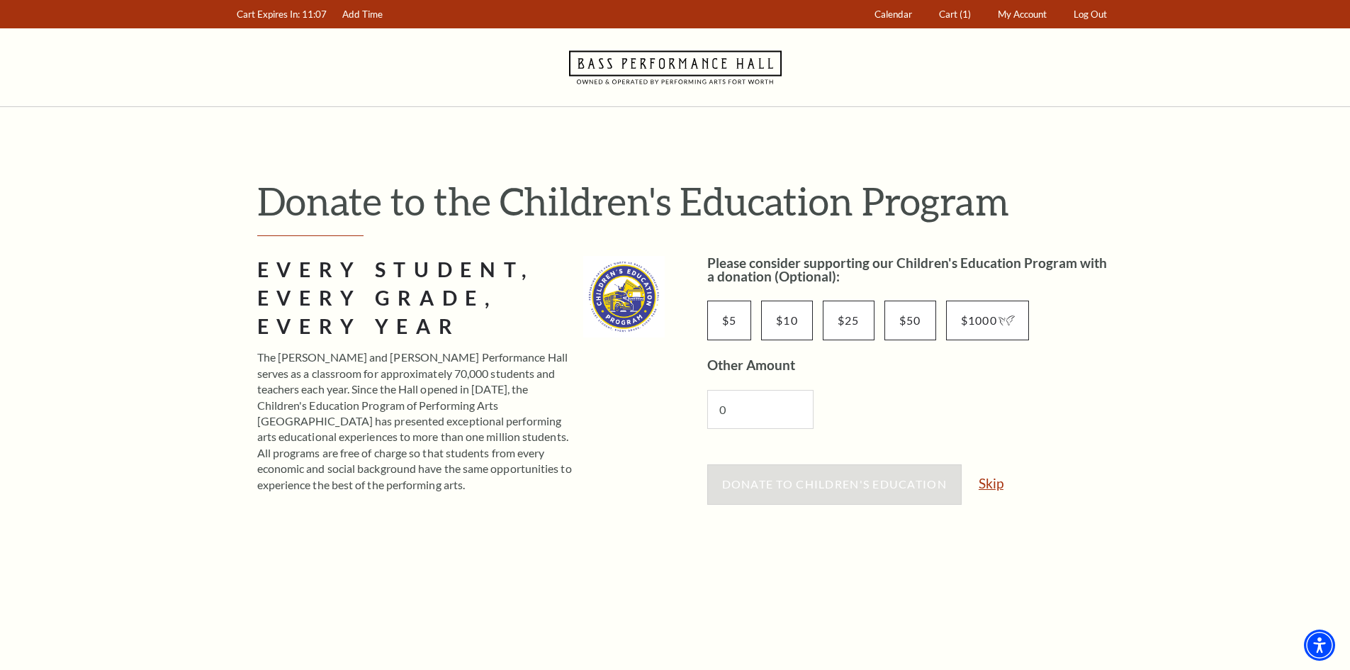
click at [991, 481] on link "Skip" at bounding box center [991, 482] width 25 height 13
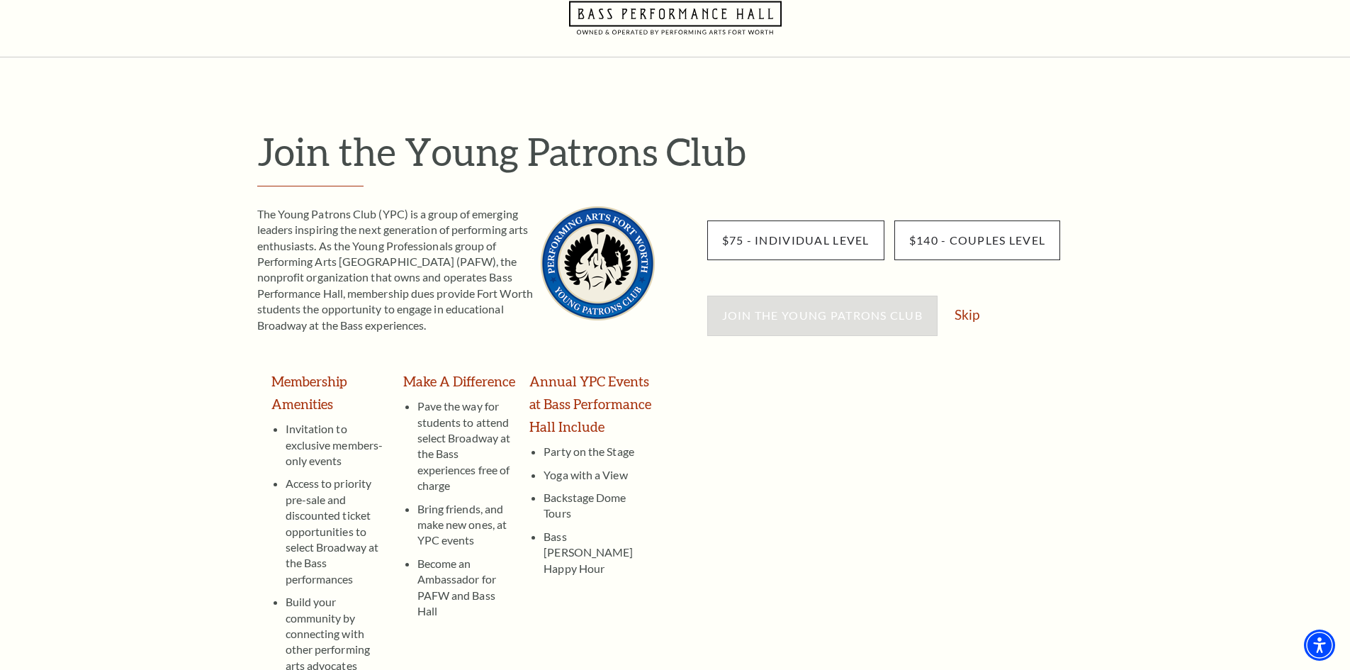
scroll to position [71, 0]
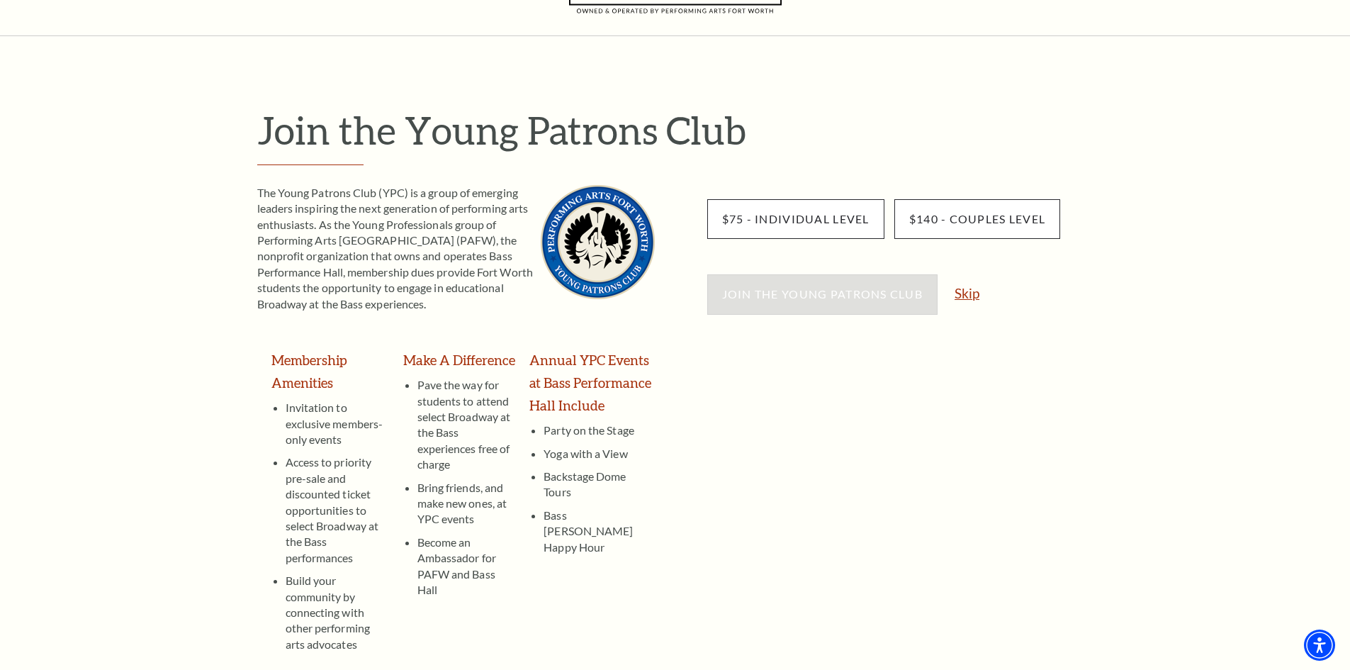
click at [972, 289] on link "Skip" at bounding box center [967, 292] width 25 height 13
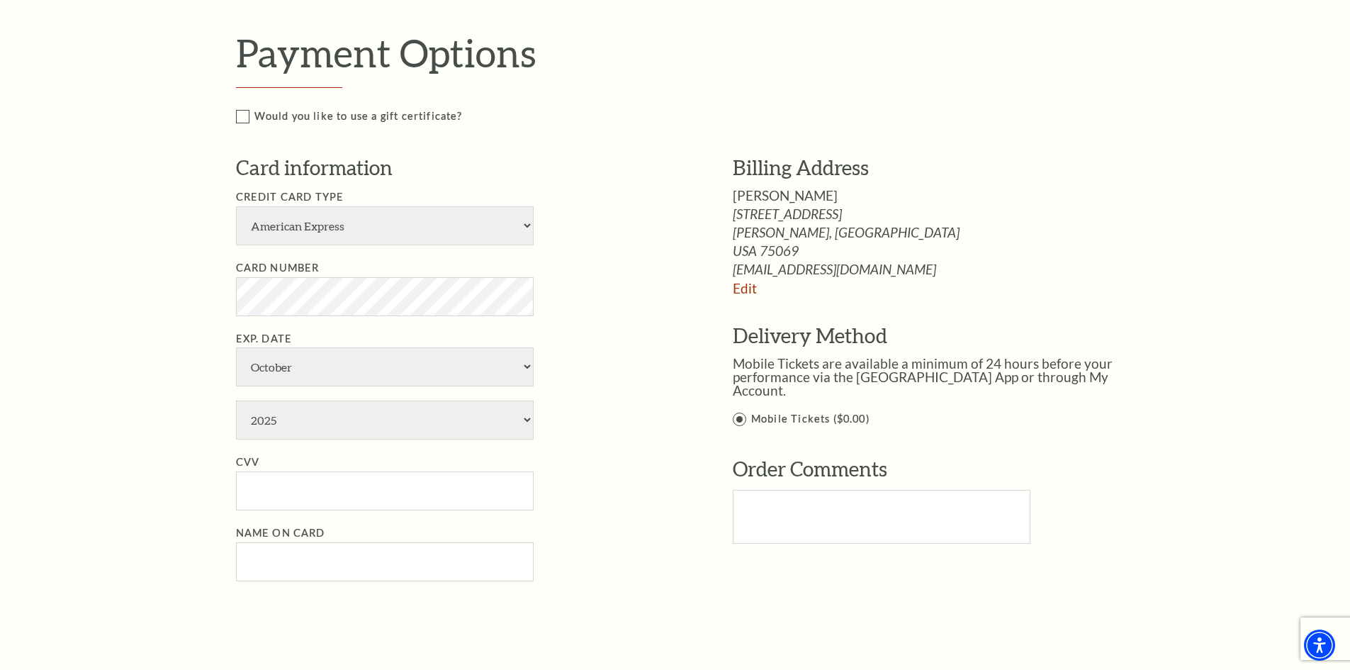
scroll to position [638, 0]
click at [359, 230] on select "American Express Visa Master Card Discover" at bounding box center [385, 225] width 298 height 39
select select "24"
click at [236, 206] on select "American Express Visa Master Card Discover" at bounding box center [385, 225] width 298 height 39
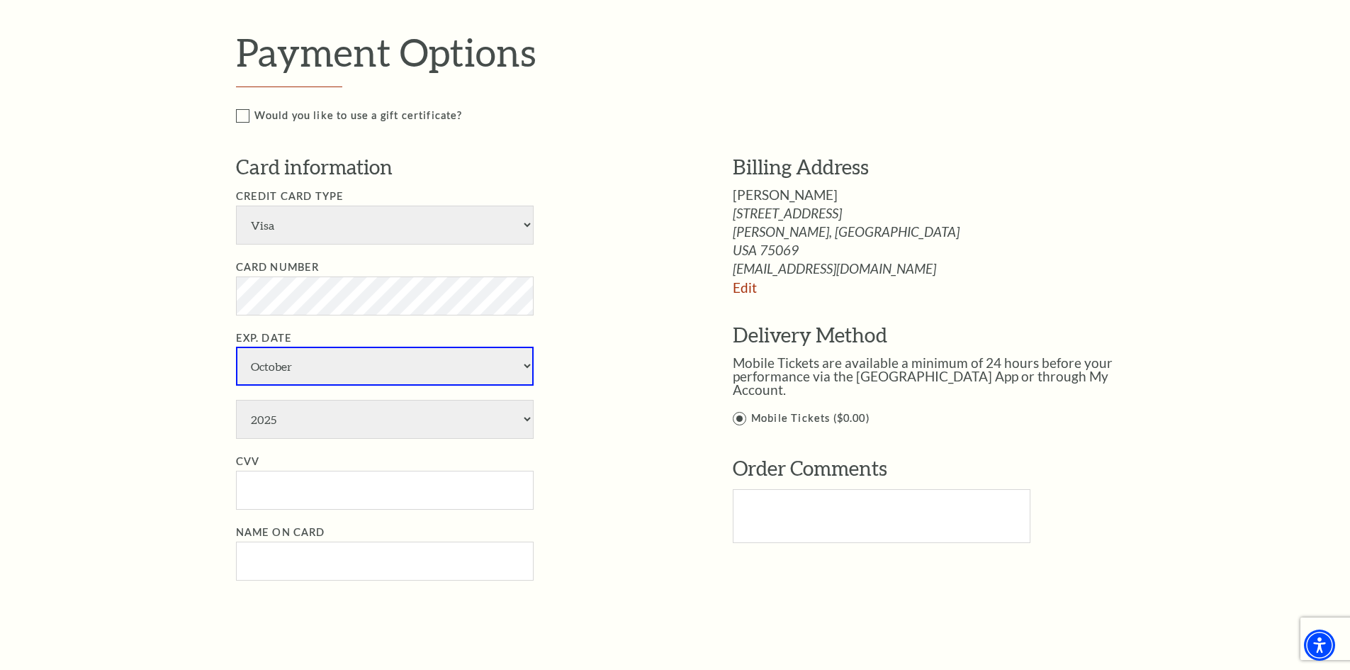
select select "1"
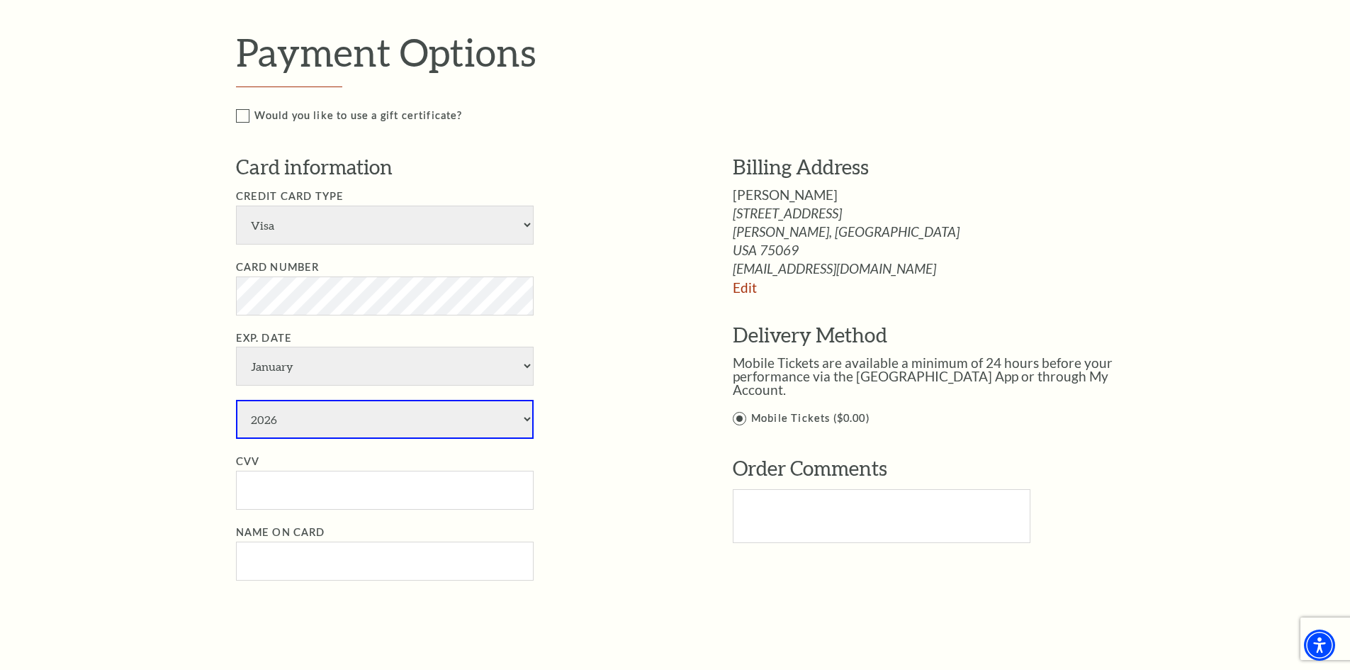
select select "2030"
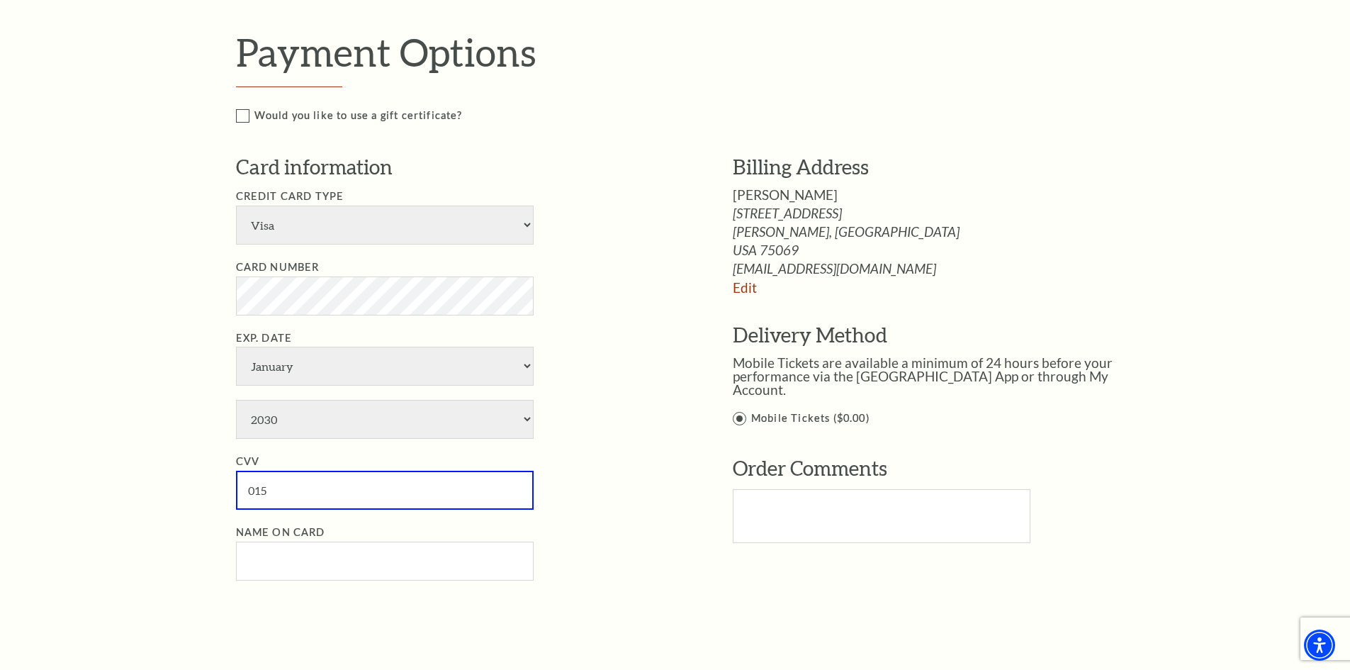
type input "015"
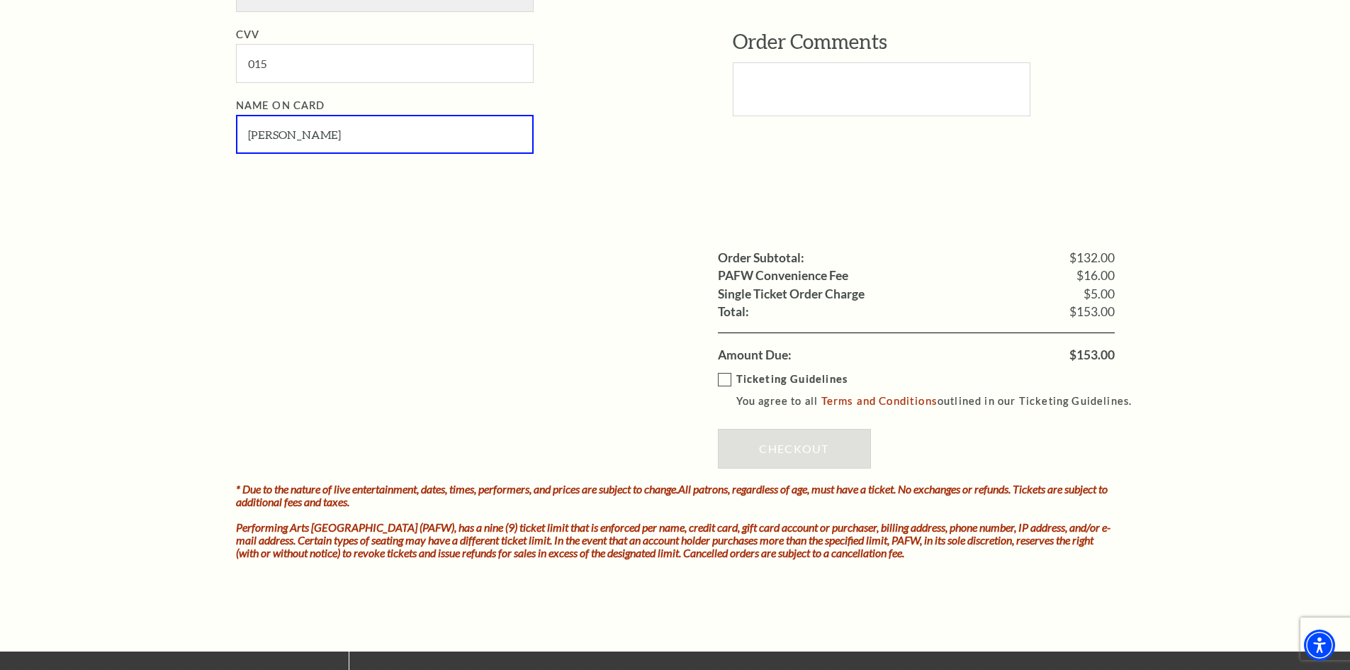
scroll to position [1063, 0]
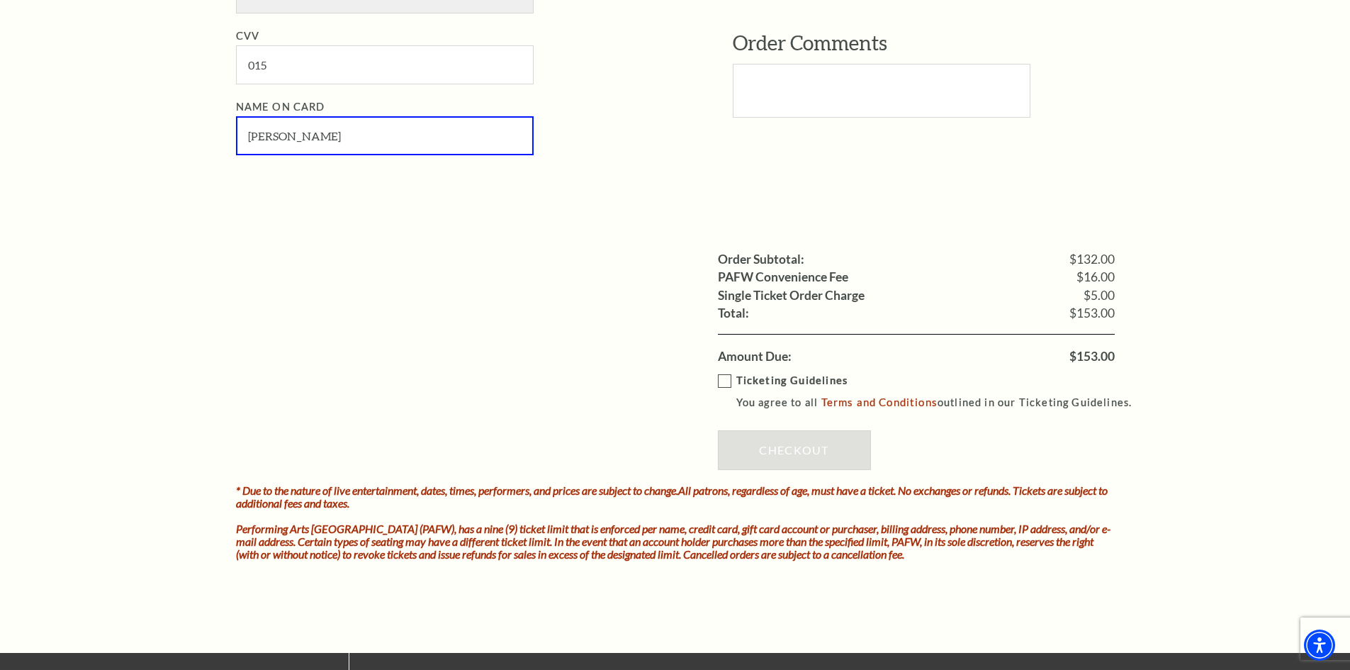
type input "Lillian H Gonzales"
click at [728, 380] on label "Ticketing Guidelines You agree to all Terms and Conditions outlined in our Tick…" at bounding box center [931, 391] width 427 height 39
click at [0, 0] on input "Ticketing Guidelines You agree to all Terms and Conditions outlined in our Tick…" at bounding box center [0, 0] width 0 height 0
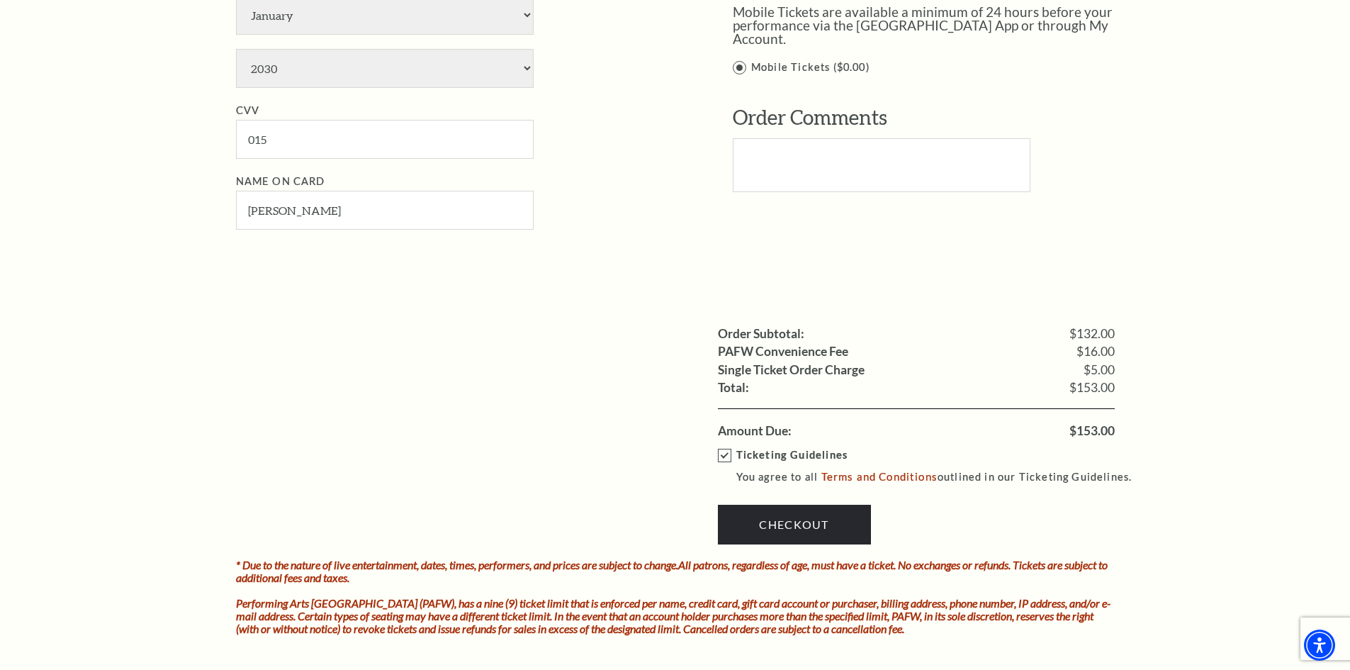
scroll to position [992, 0]
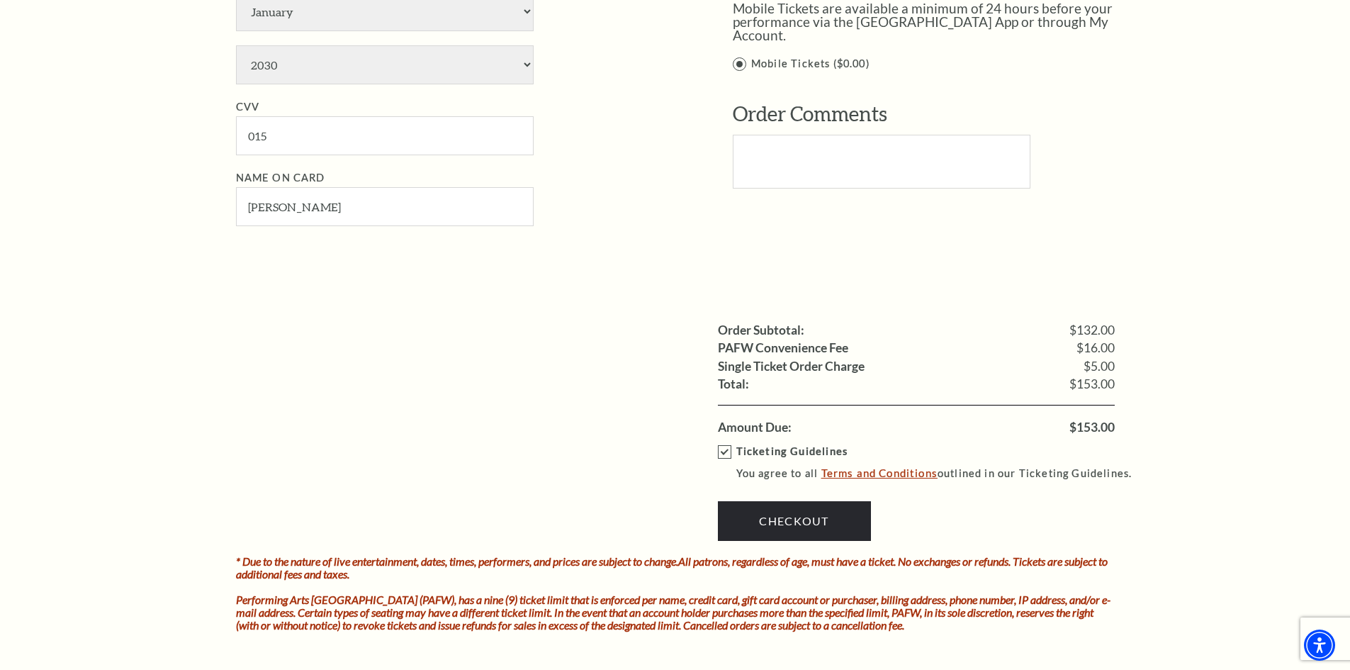
click at [853, 473] on link "Terms and Conditions" at bounding box center [880, 472] width 116 height 13
click at [798, 518] on link "Checkout" at bounding box center [794, 521] width 153 height 40
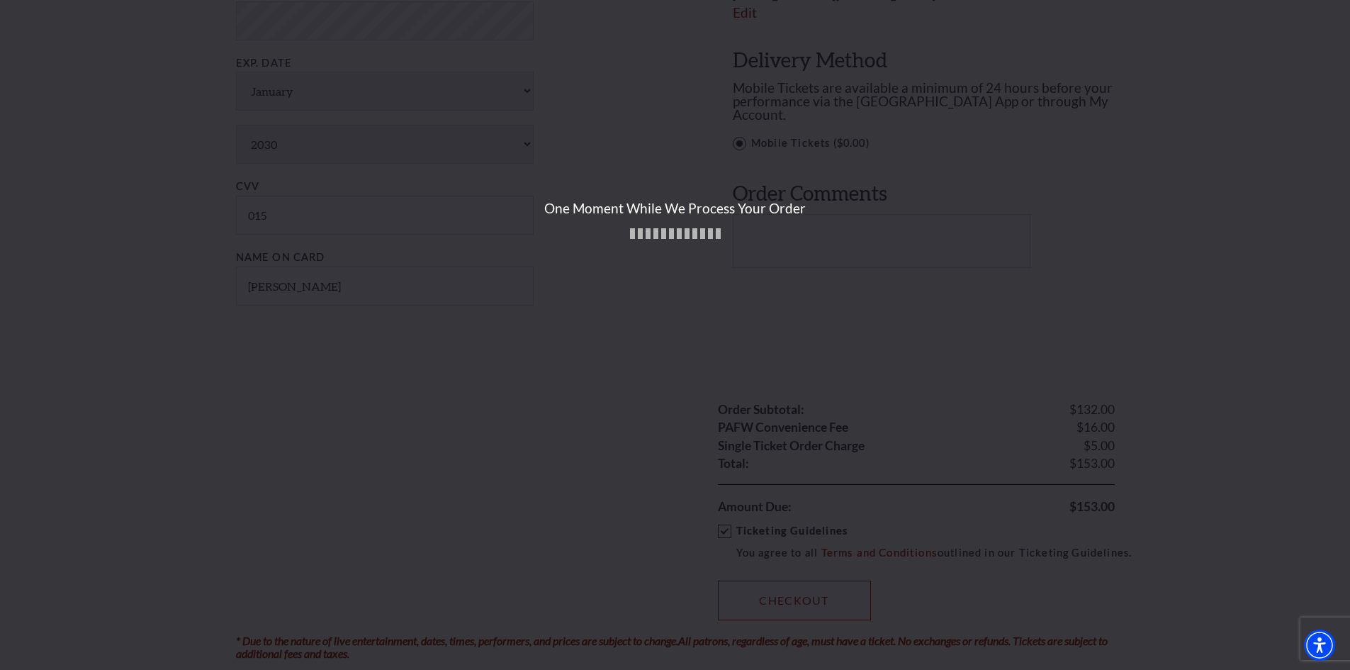
scroll to position [709, 0]
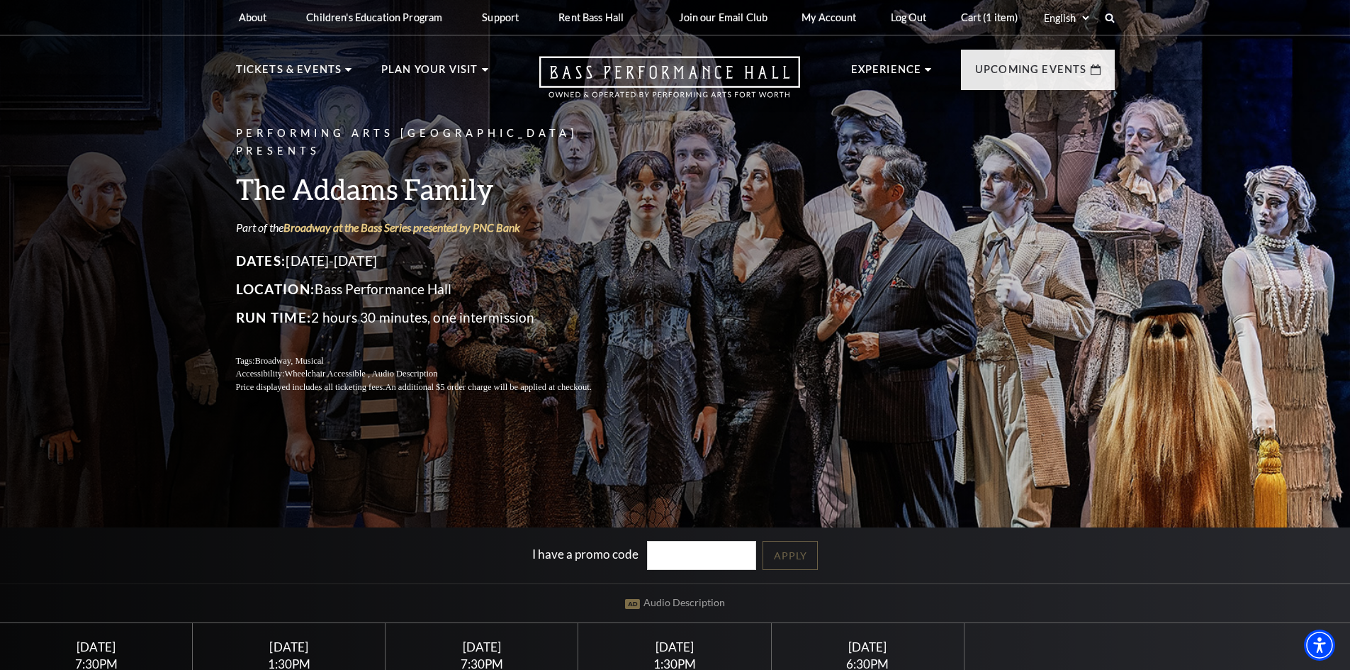
scroll to position [425, 0]
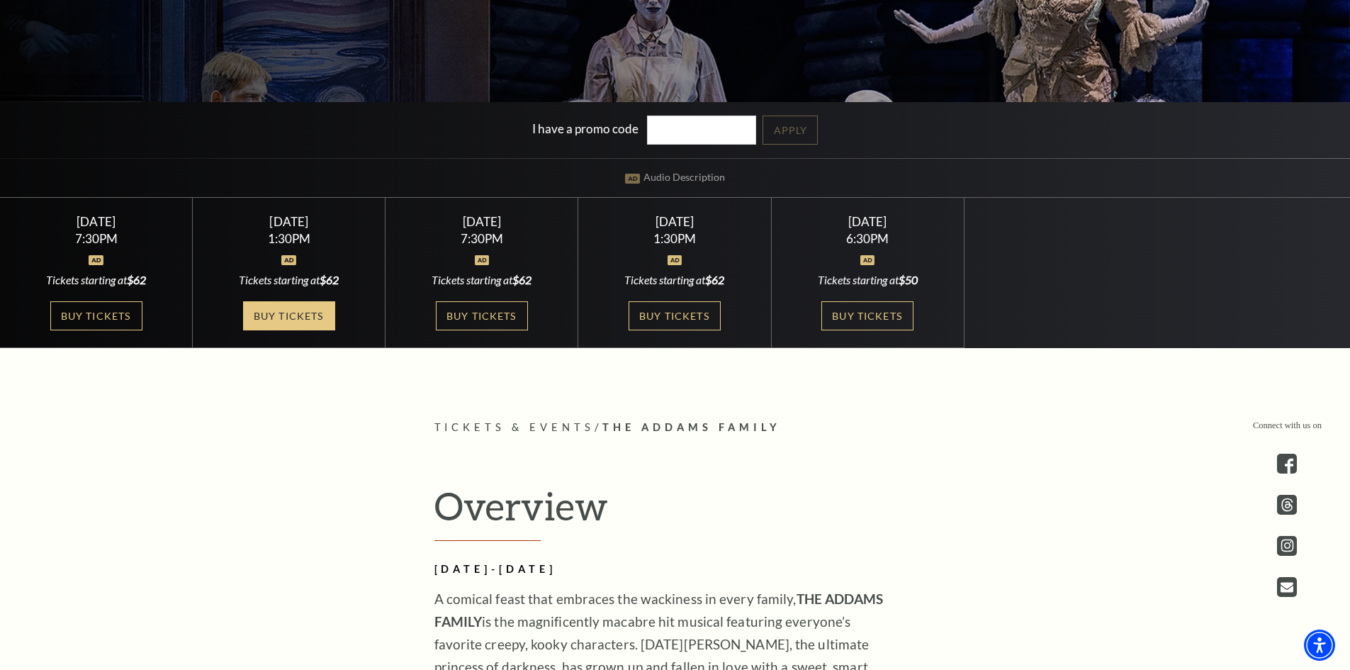
click at [301, 311] on link "Buy Tickets" at bounding box center [289, 315] width 92 height 29
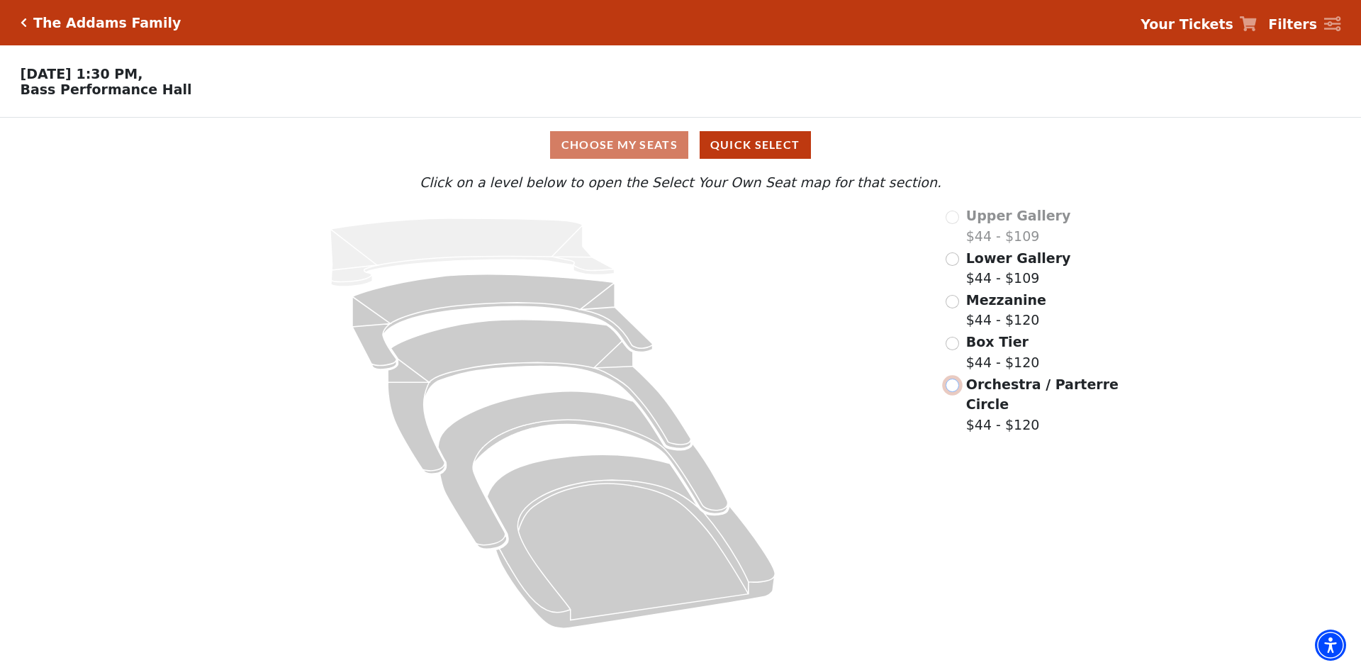
click at [956, 392] on input "Orchestra / Parterre Circle$44 - $120\a" at bounding box center [952, 385] width 13 height 13
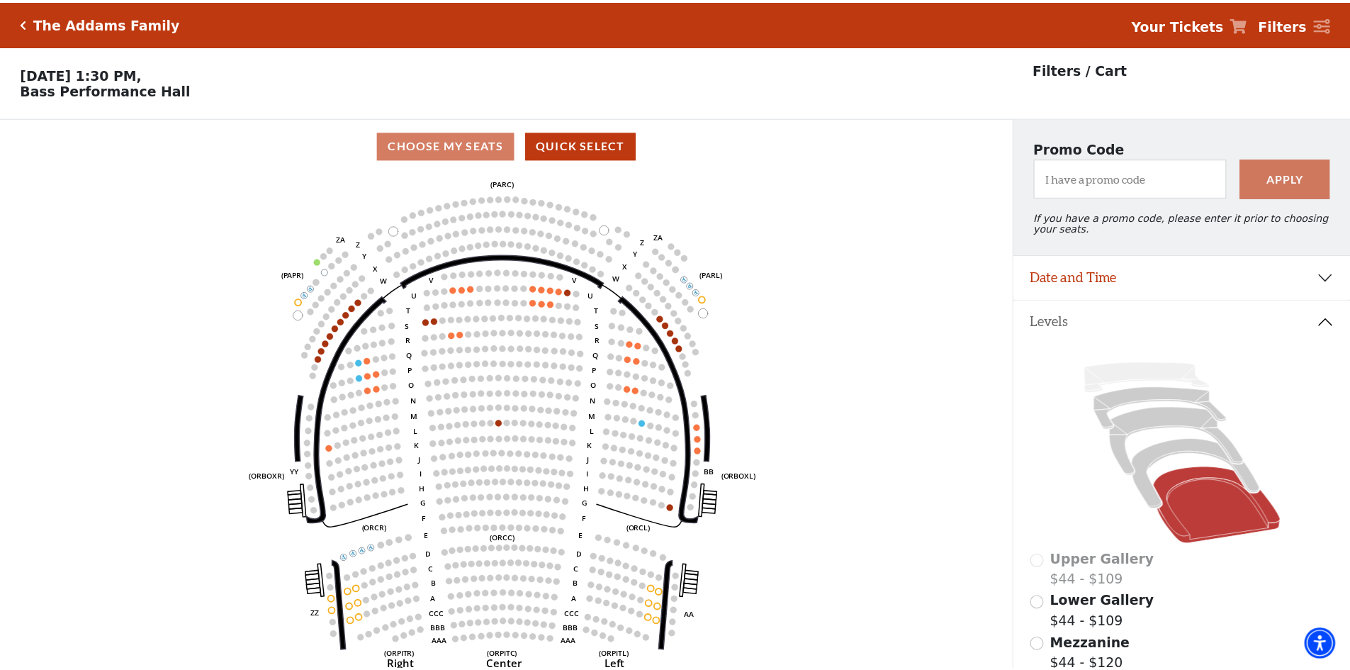
scroll to position [66, 0]
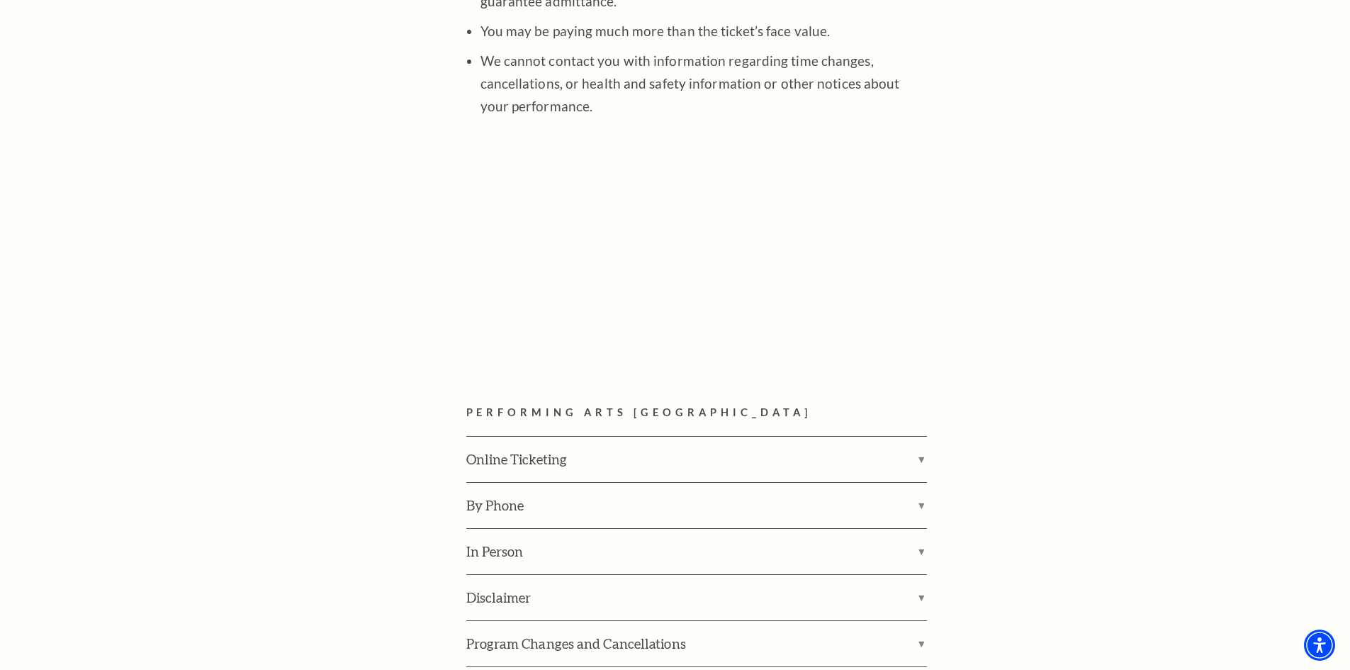
scroll to position [1942, 0]
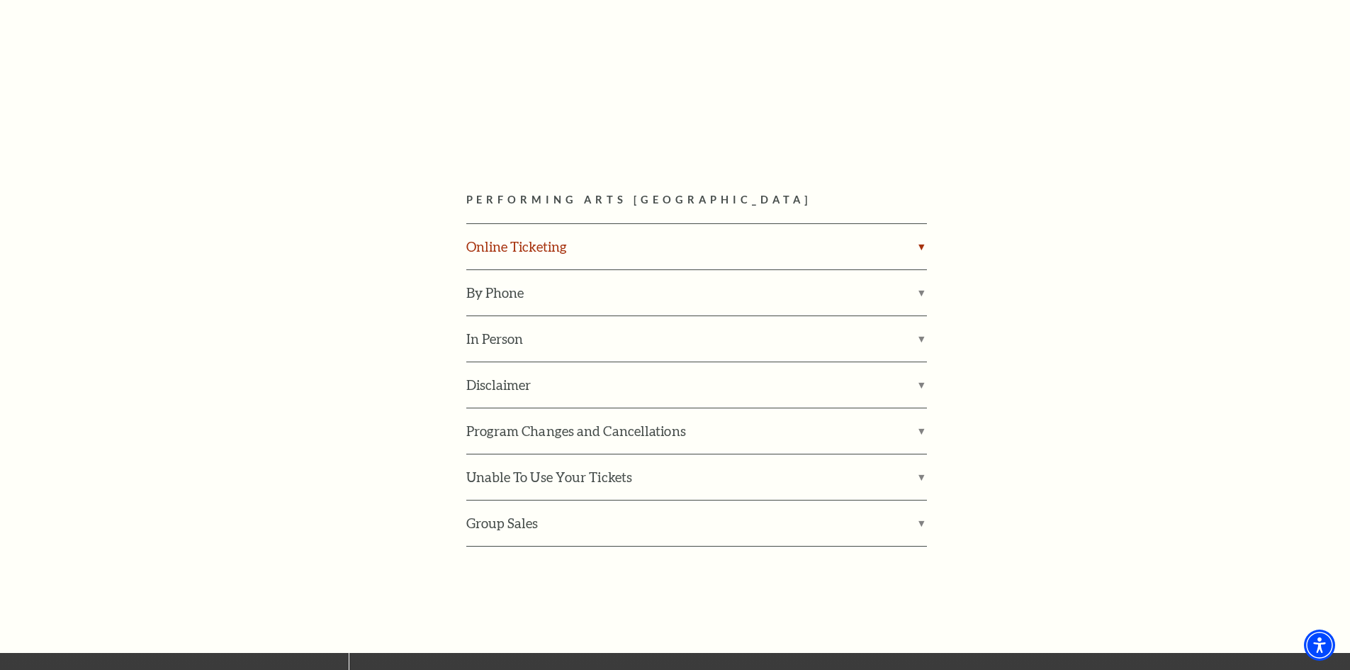
click at [923, 224] on label "Online Ticketing" at bounding box center [696, 246] width 461 height 45
click at [0, 0] on input "Online Ticketing" at bounding box center [0, 0] width 0 height 0
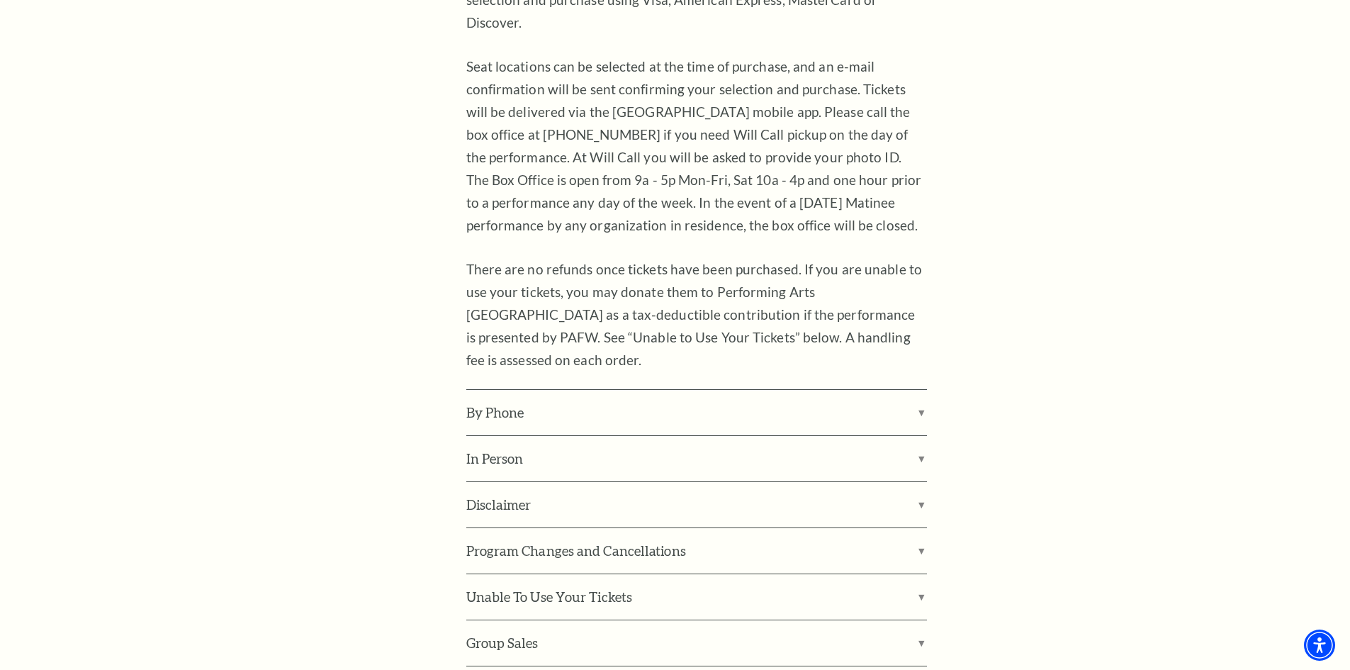
scroll to position [2297, 0]
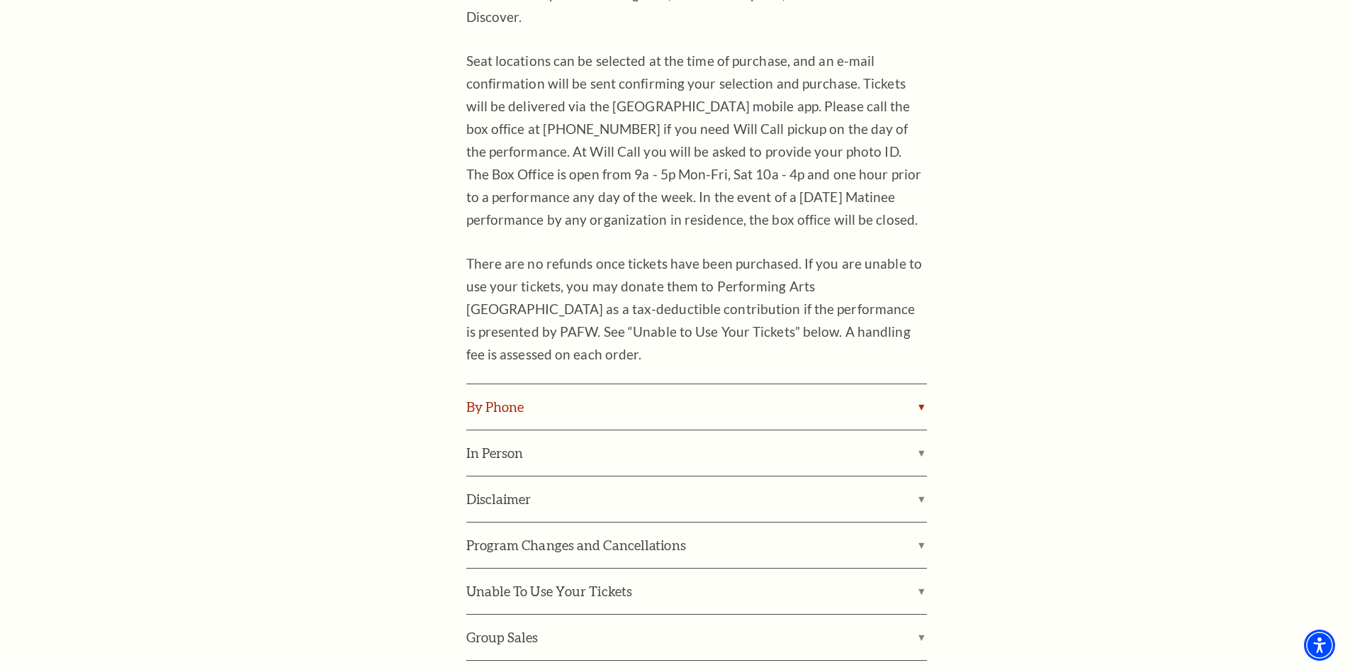
click at [919, 384] on label "By Phone" at bounding box center [696, 406] width 461 height 45
click at [0, 0] on input "By Phone" at bounding box center [0, 0] width 0 height 0
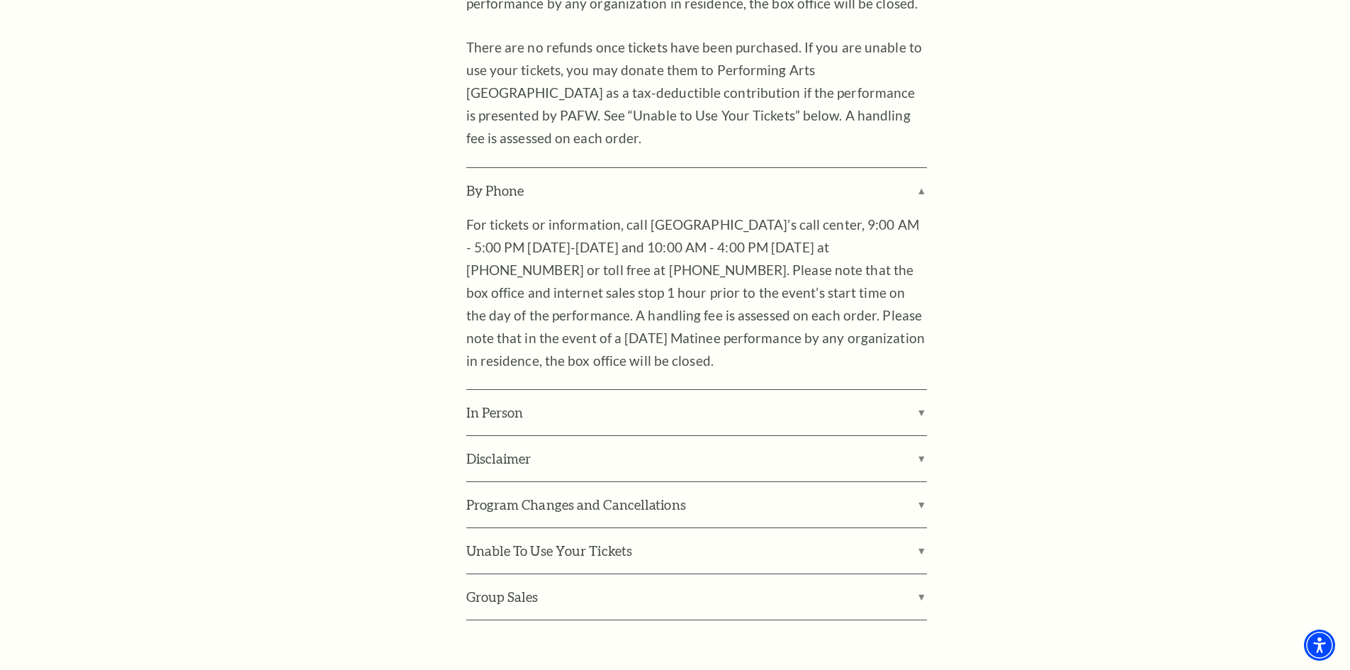
scroll to position [2580, 0]
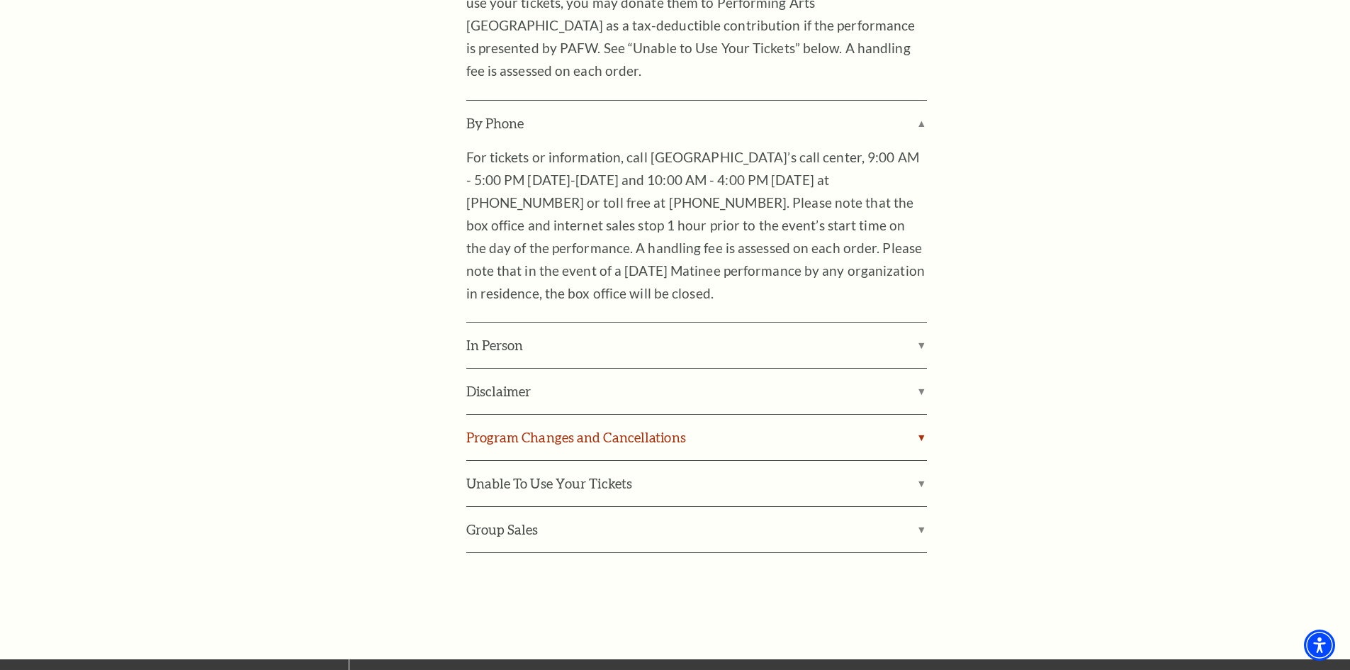
click at [922, 415] on label "Program Changes and Cancellations" at bounding box center [696, 437] width 461 height 45
click at [0, 0] on input "Program Changes and Cancellations" at bounding box center [0, 0] width 0 height 0
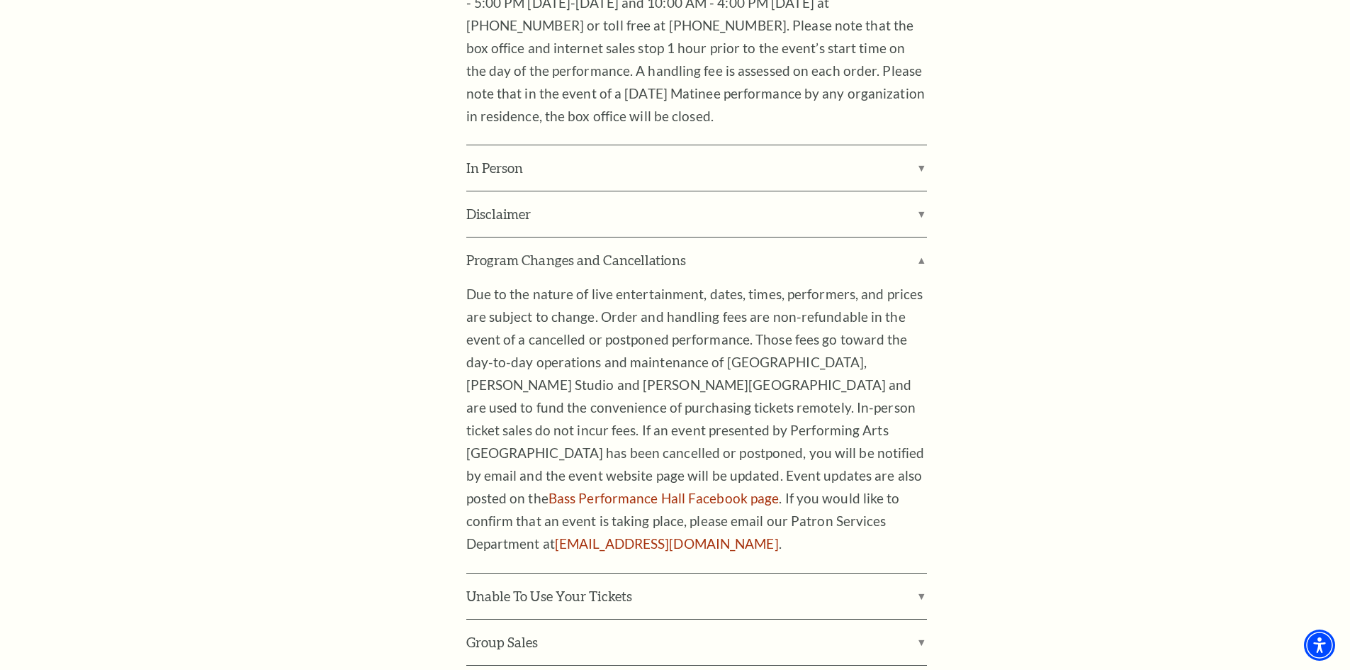
scroll to position [2793, 0]
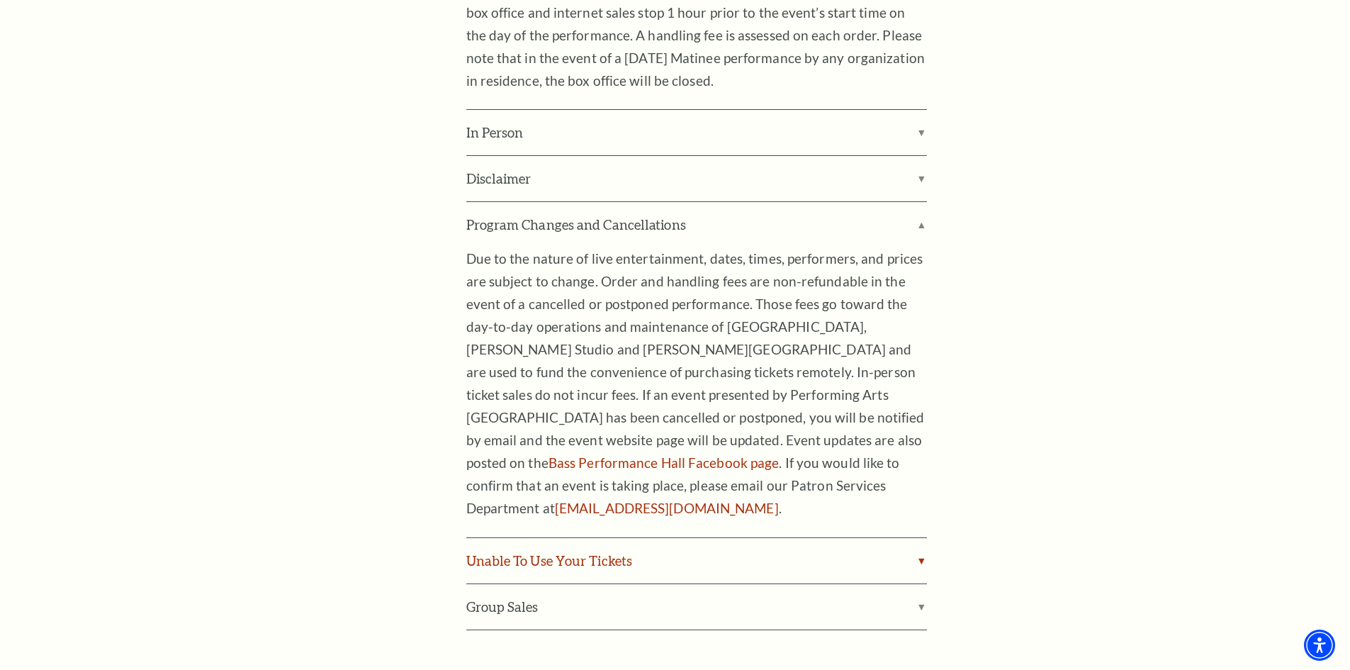
click at [918, 538] on label "Unable To Use Your Tickets" at bounding box center [696, 560] width 461 height 45
click at [0, 0] on input "Unable To Use Your Tickets" at bounding box center [0, 0] width 0 height 0
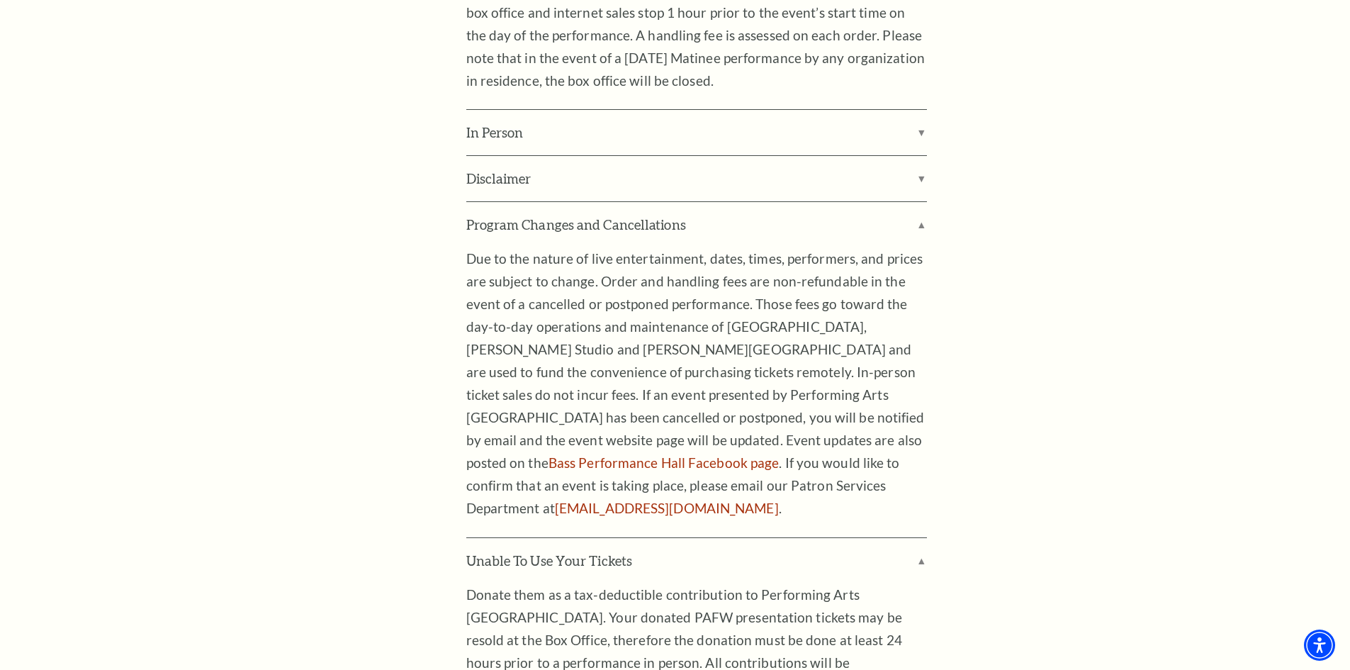
scroll to position [2864, 0]
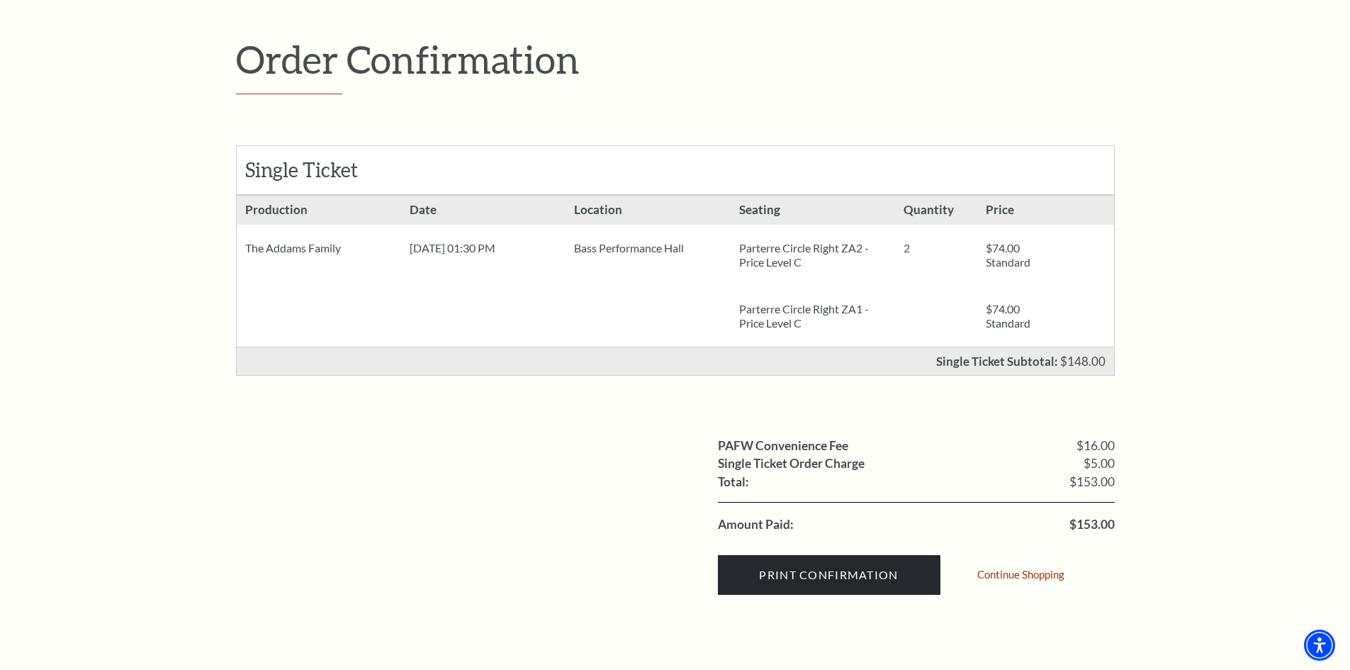
scroll to position [213, 0]
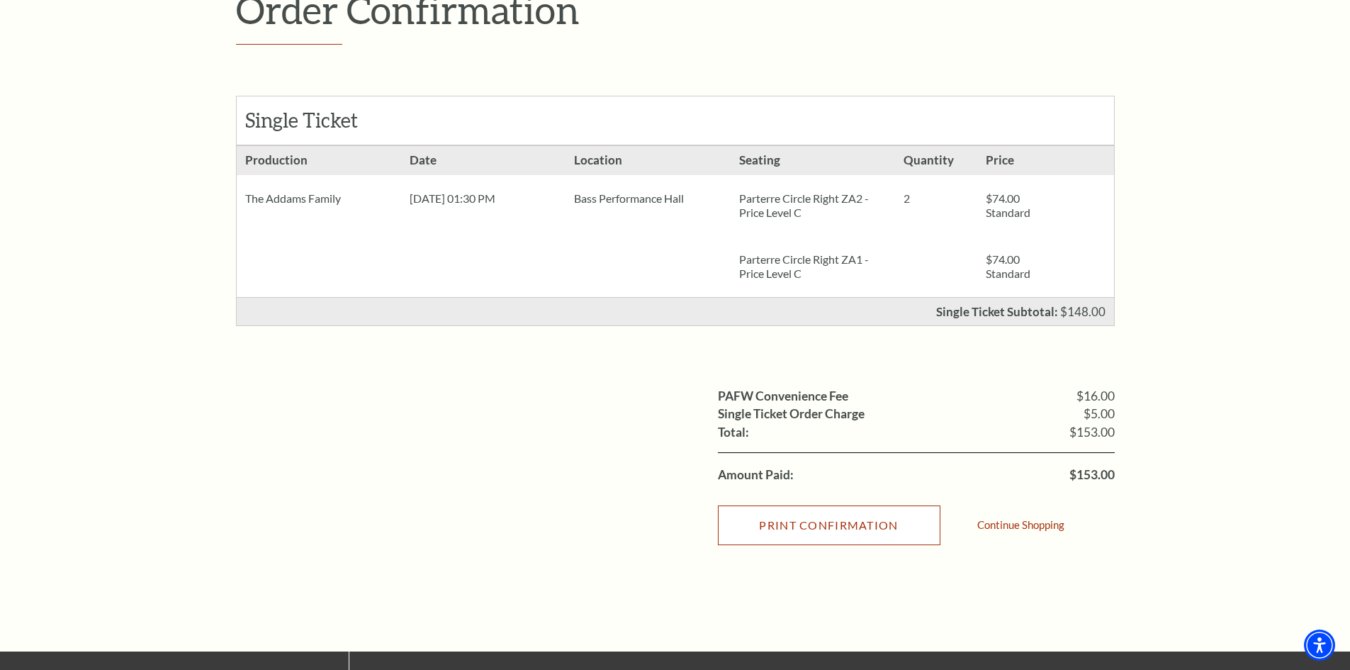
click at [817, 528] on input "Print Confirmation" at bounding box center [829, 525] width 223 height 40
